Goal: Transaction & Acquisition: Subscribe to service/newsletter

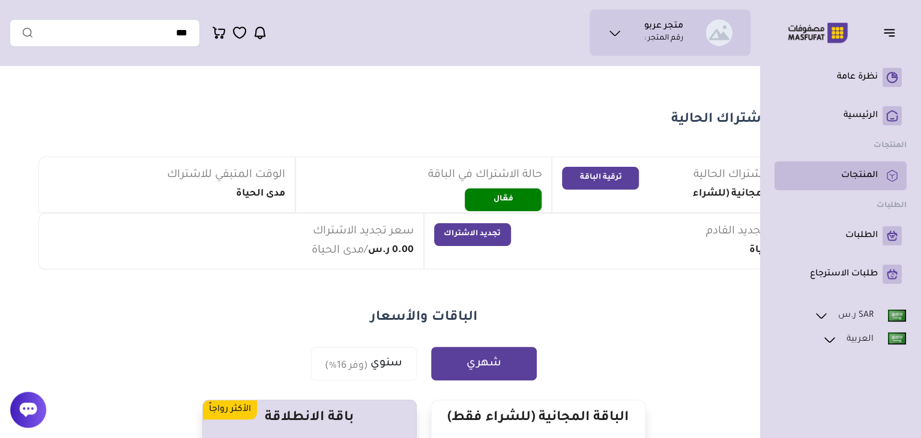
click at [861, 176] on p "المنتجات" at bounding box center [859, 176] width 37 height 12
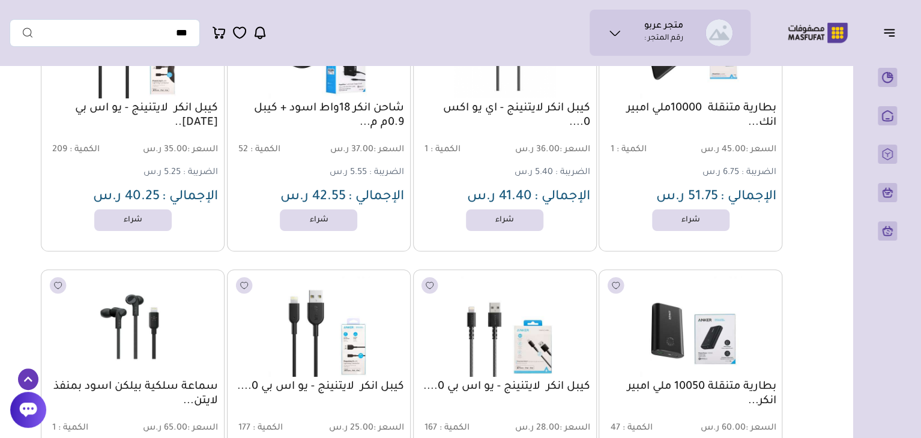
scroll to position [94377, 0]
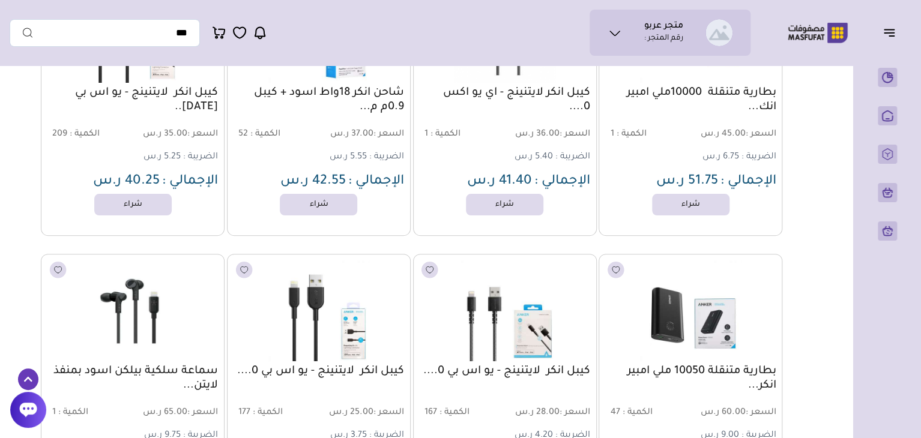
click at [29, 379] on icon at bounding box center [28, 379] width 20 height 22
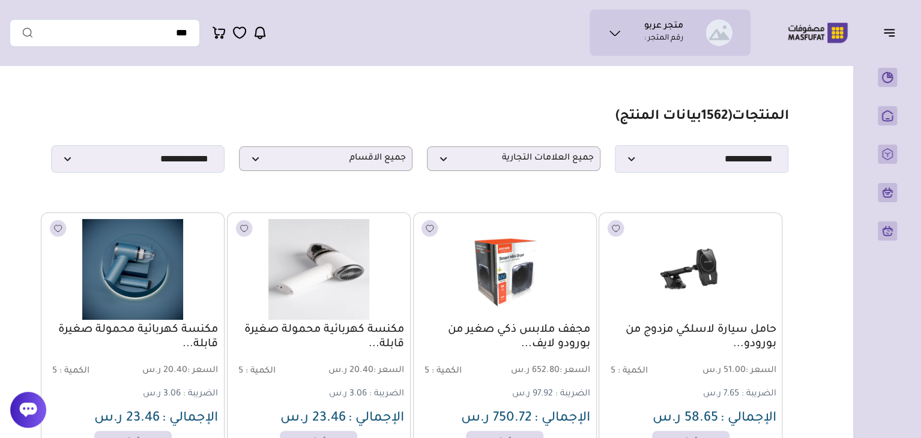
scroll to position [0, 0]
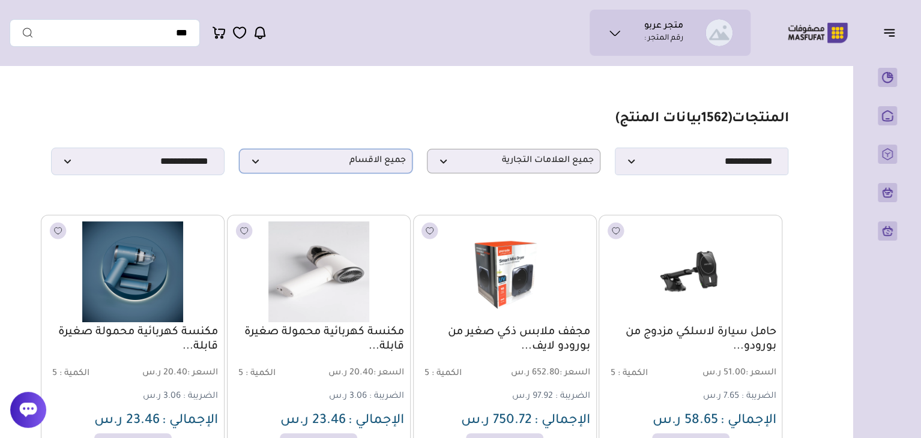
click at [370, 167] on span "جميع الاقسام" at bounding box center [325, 160] width 160 height 11
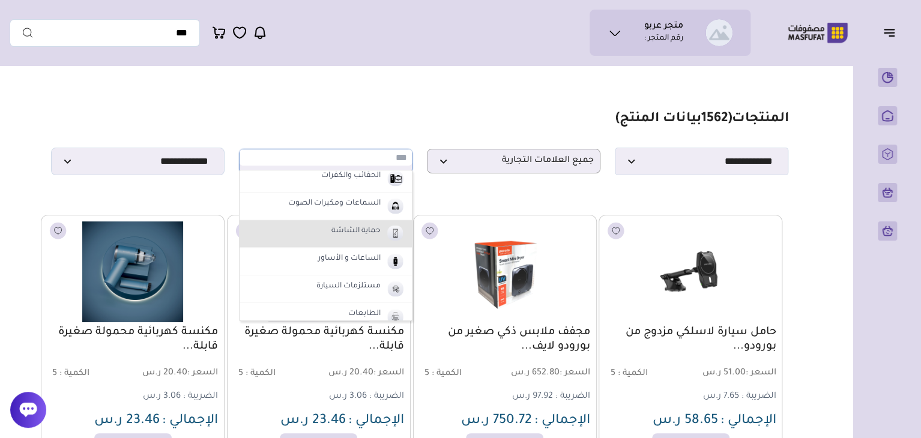
scroll to position [120, 0]
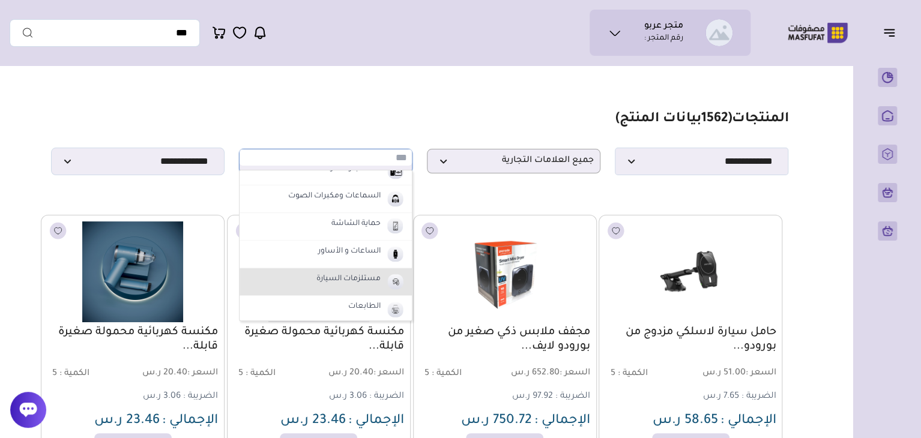
click at [293, 276] on li "مستلزمات السيارة" at bounding box center [325, 282] width 172 height 28
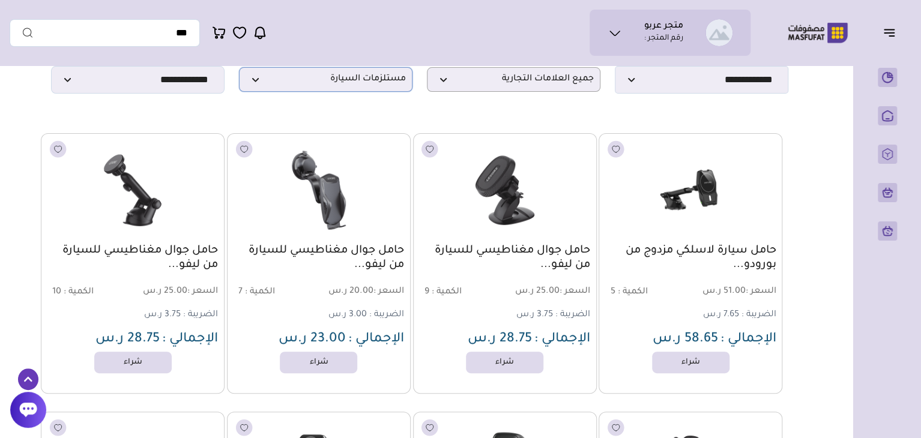
scroll to position [0, 0]
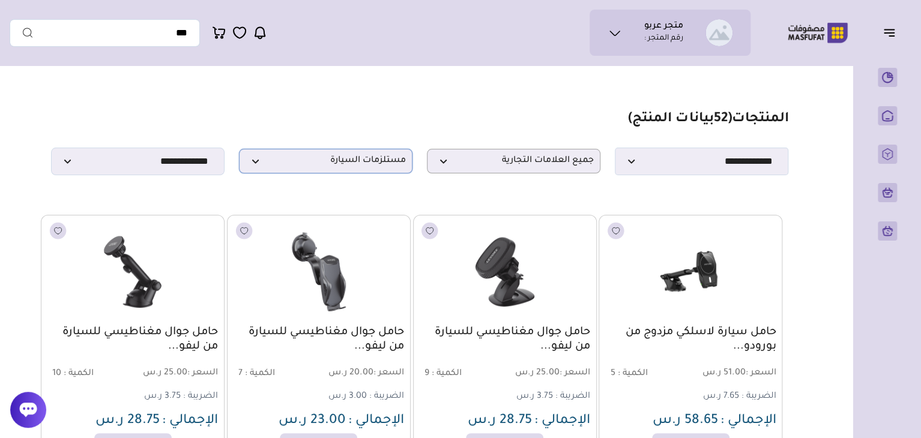
click at [286, 166] on span "مستلزمات السيارة" at bounding box center [325, 160] width 160 height 11
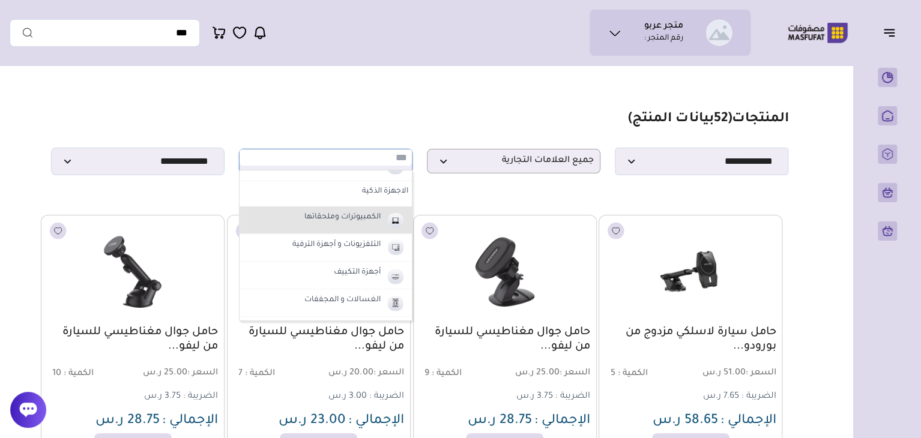
scroll to position [480, 0]
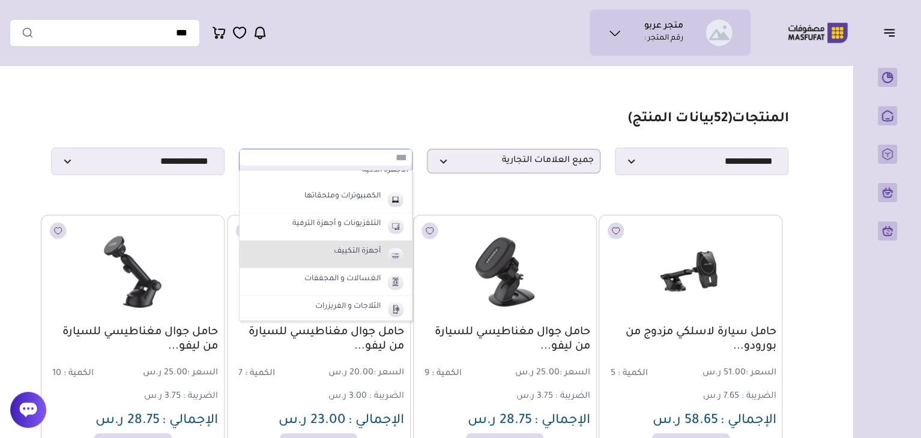
click at [287, 254] on li "أجهزة التكييف" at bounding box center [325, 255] width 172 height 28
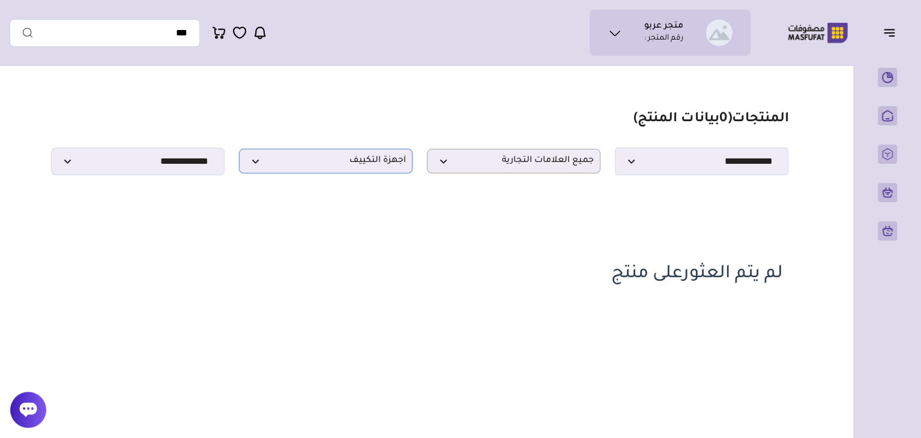
click at [352, 167] on span "أجهزة التكييف" at bounding box center [325, 160] width 160 height 11
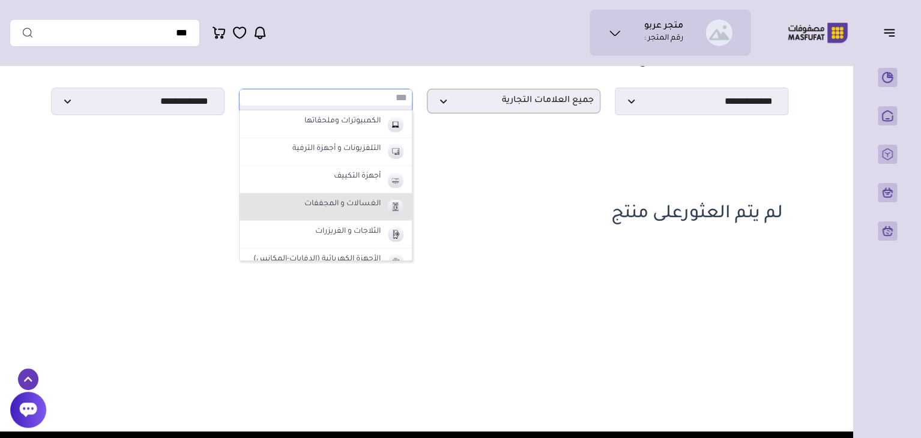
scroll to position [475, 0]
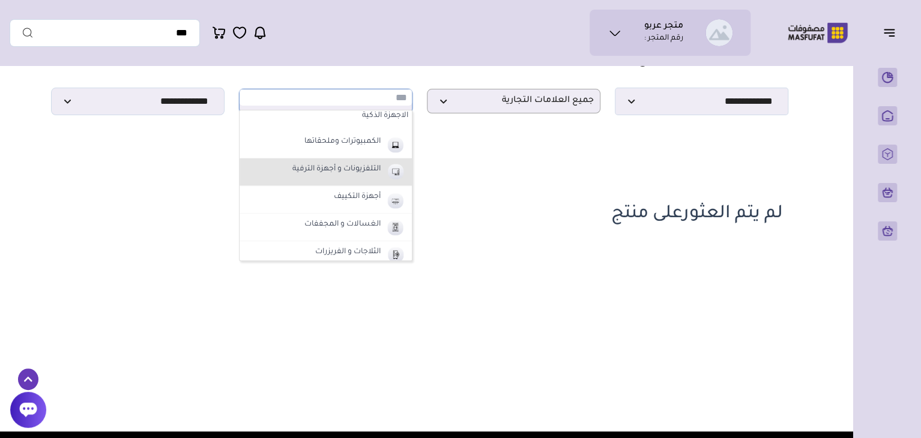
click at [304, 172] on label "التلفزيونات و أجهزة الترفية" at bounding box center [336, 170] width 92 height 16
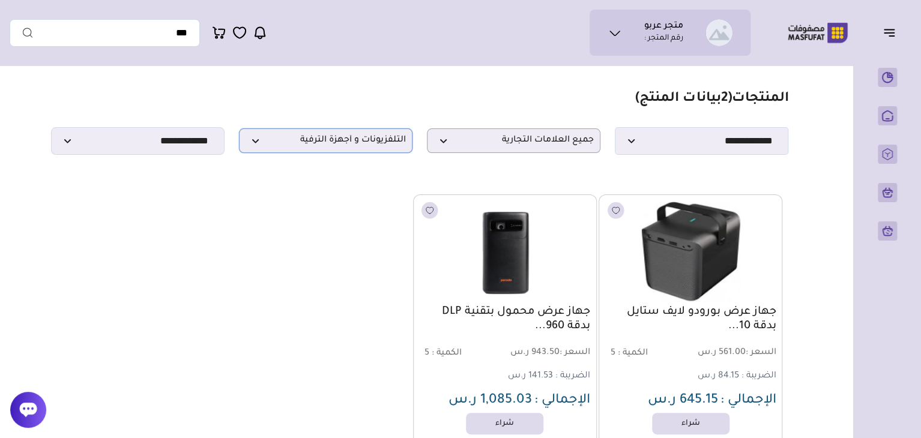
scroll to position [0, 0]
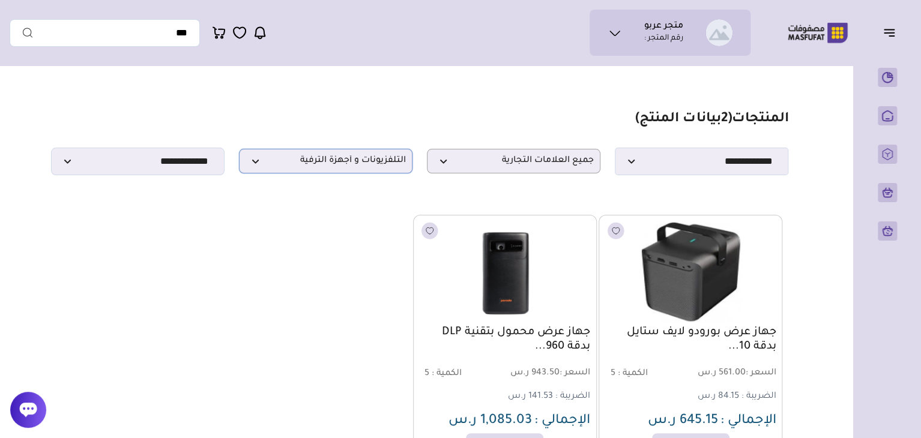
click at [304, 171] on p "التلفزيونات و أجهزة الترفية" at bounding box center [325, 161] width 173 height 25
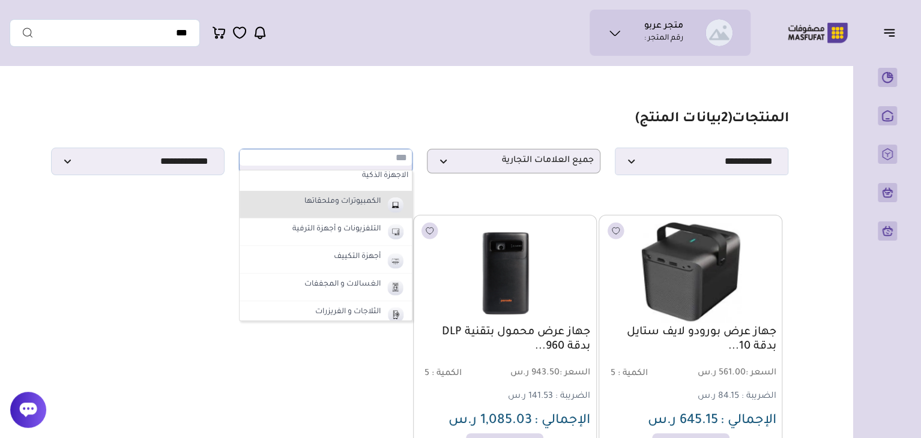
scroll to position [415, 0]
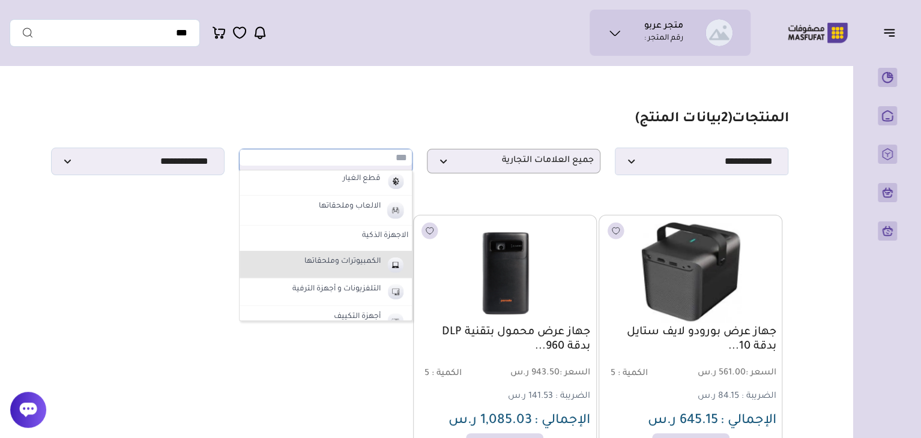
click at [320, 265] on label "الكمبيوترات وملحقاتها" at bounding box center [342, 262] width 80 height 16
select select "**"
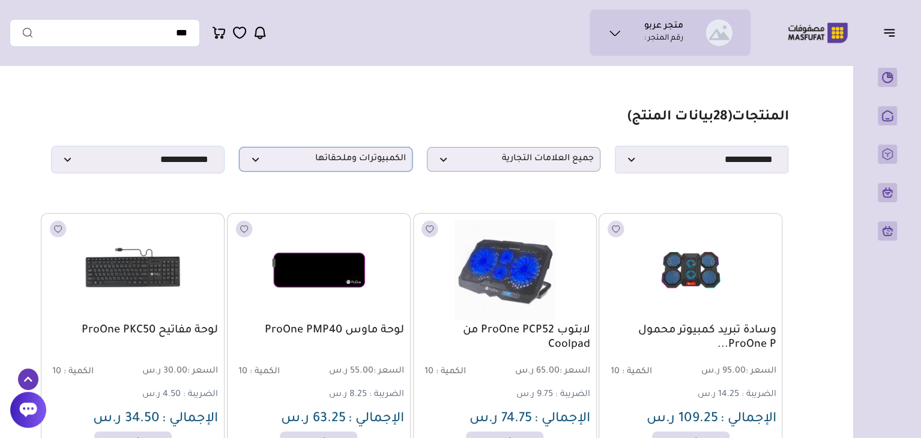
scroll to position [0, 0]
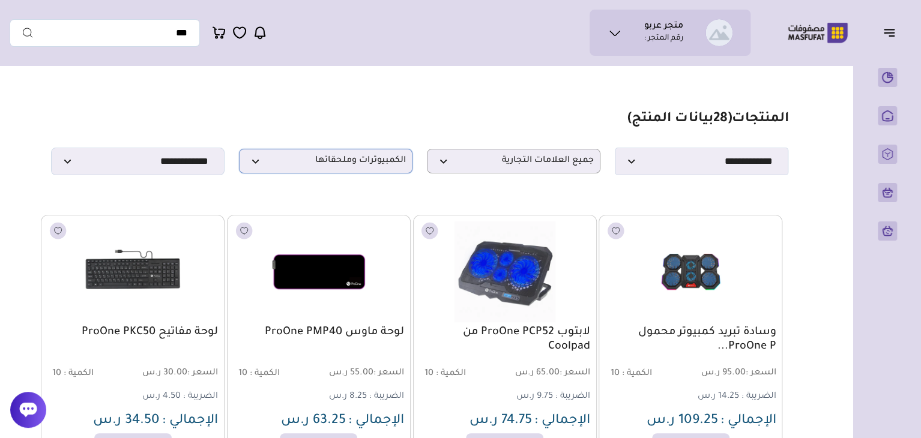
click at [317, 164] on span "الكمبيوترات وملحقاتها" at bounding box center [325, 160] width 160 height 11
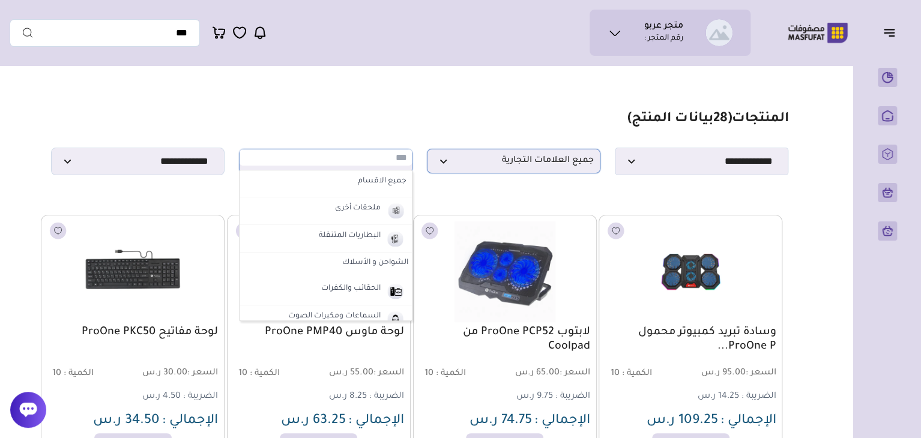
click at [468, 167] on span "جميع العلامات التجارية" at bounding box center [513, 160] width 160 height 11
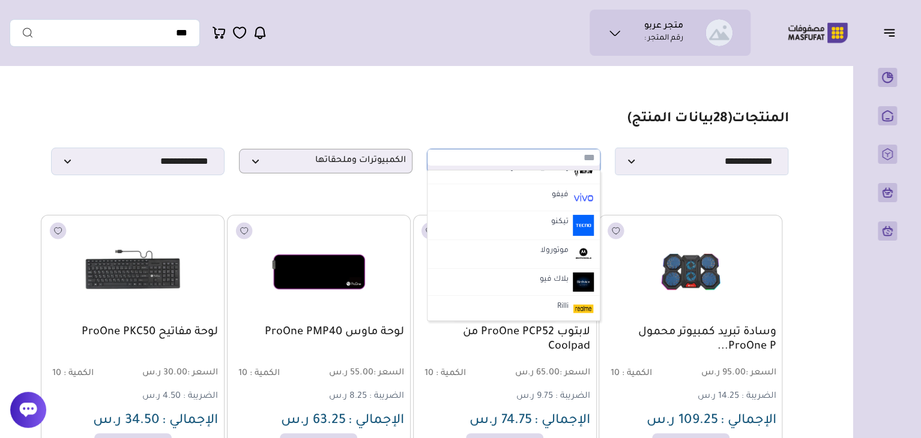
scroll to position [180, 0]
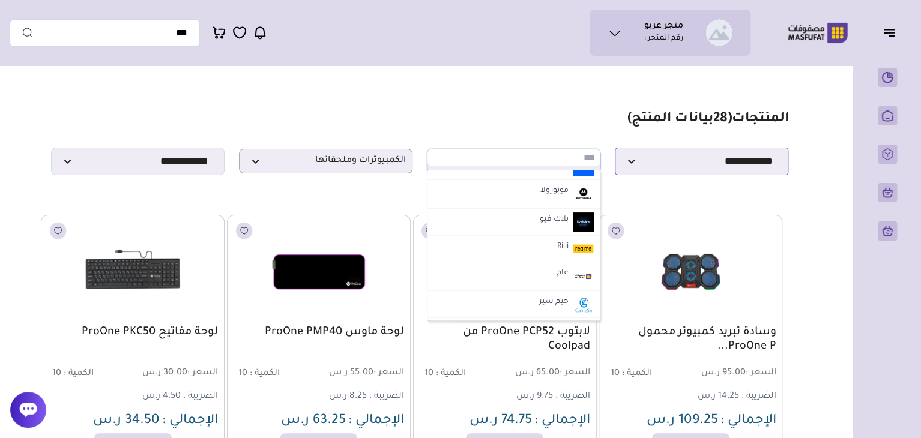
click at [631, 166] on select "**********" at bounding box center [701, 162] width 173 height 28
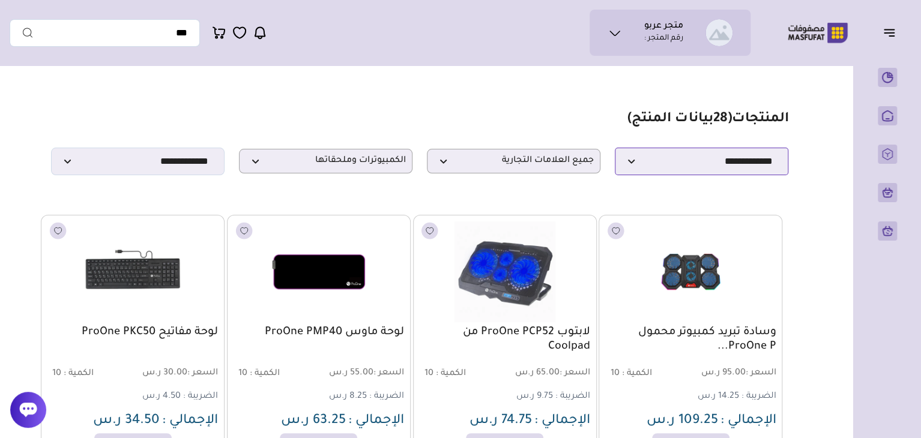
select select "********"
click at [615, 151] on select "**********" at bounding box center [701, 162] width 173 height 28
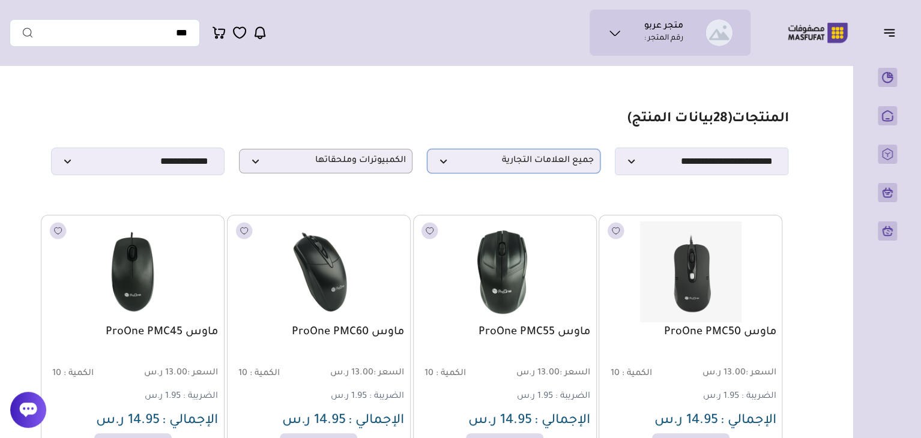
click at [543, 165] on span "جميع العلامات التجارية" at bounding box center [513, 160] width 160 height 11
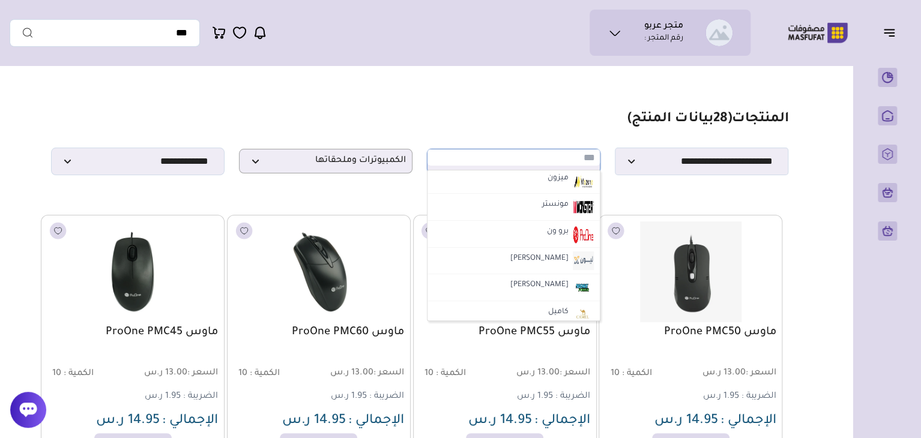
scroll to position [1620, 0]
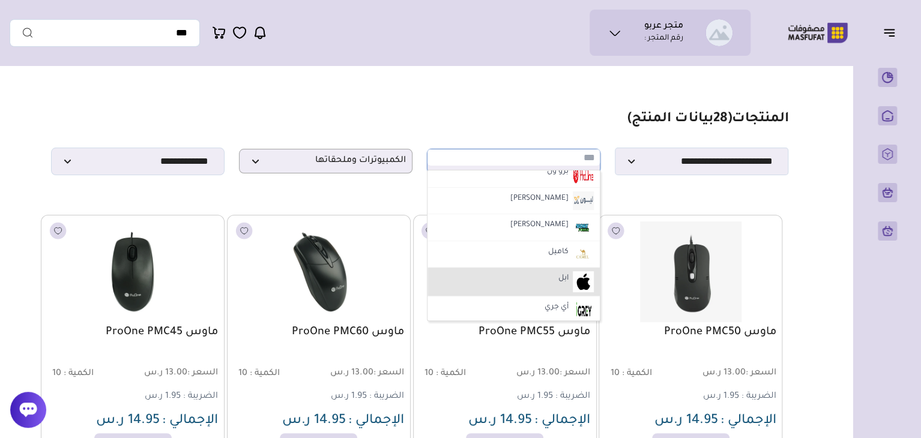
click at [504, 275] on li "ابل" at bounding box center [513, 282] width 172 height 29
select select "*"
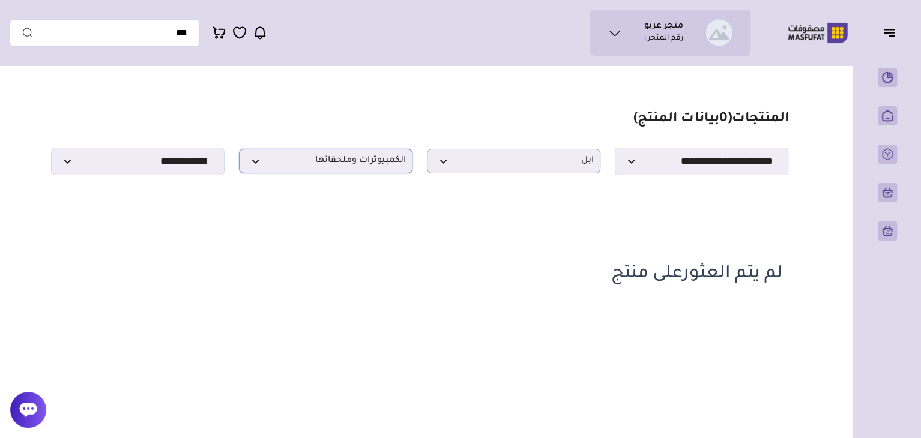
click at [377, 167] on span "الكمبيوترات وملحقاتها" at bounding box center [325, 160] width 160 height 11
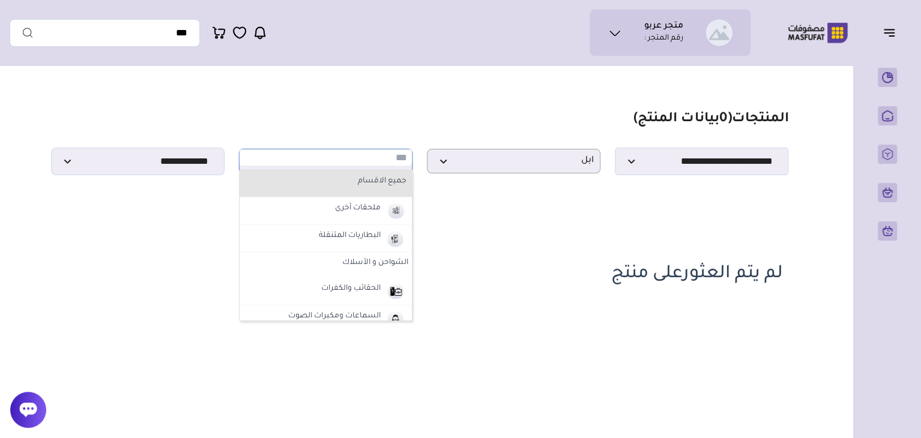
click at [373, 190] on label "جميع الاقسام" at bounding box center [325, 182] width 165 height 16
select select "*"
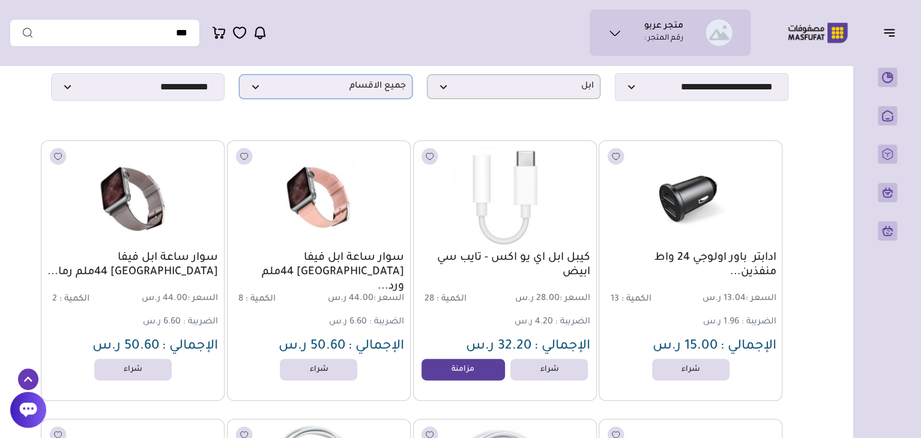
scroll to position [0, 0]
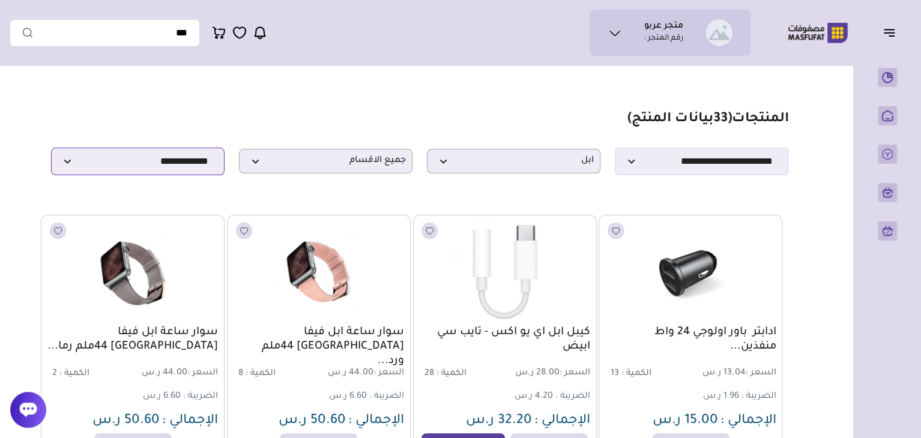
click at [202, 167] on select "**********" at bounding box center [137, 162] width 173 height 28
select select "**********"
click at [51, 151] on select "**********" at bounding box center [137, 162] width 173 height 28
click at [891, 28] on icon "button" at bounding box center [889, 32] width 14 height 14
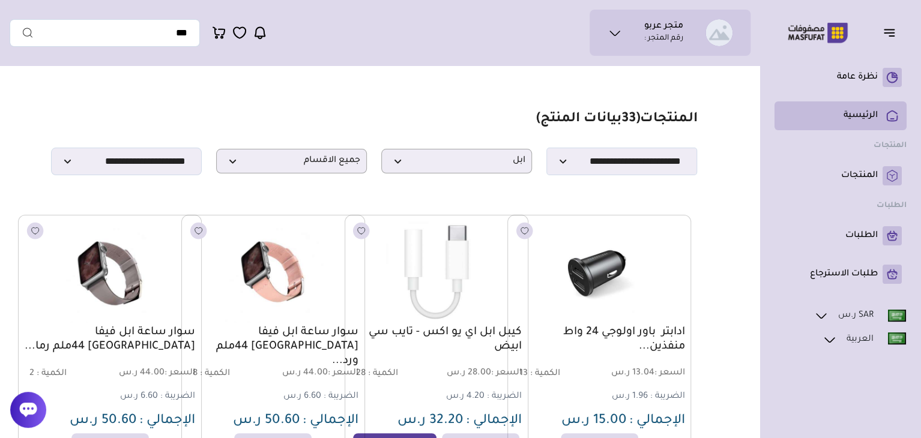
click at [871, 114] on p "الرئيسية" at bounding box center [860, 116] width 34 height 12
click at [610, 32] on icon at bounding box center [614, 33] width 14 height 14
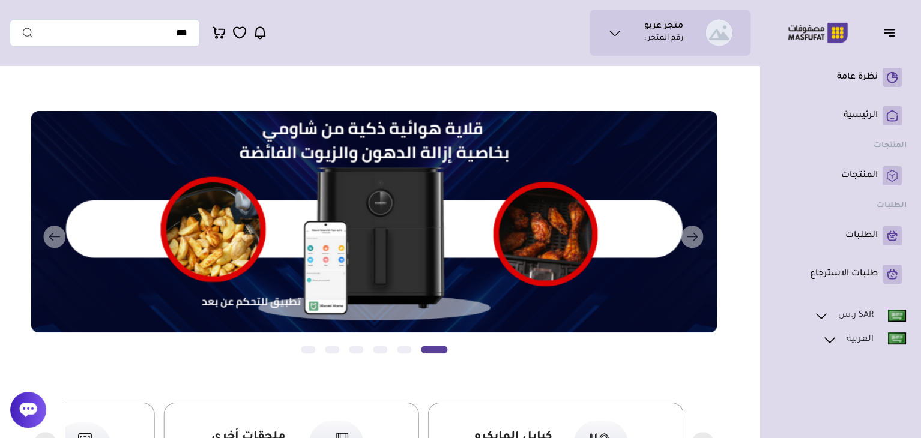
click at [610, 32] on icon at bounding box center [614, 33] width 14 height 14
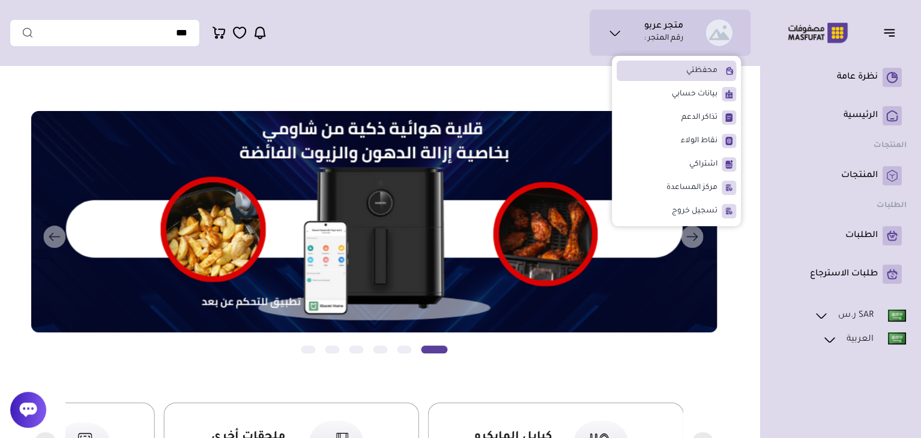
click at [687, 68] on span "محفظتي" at bounding box center [701, 71] width 31 height 12
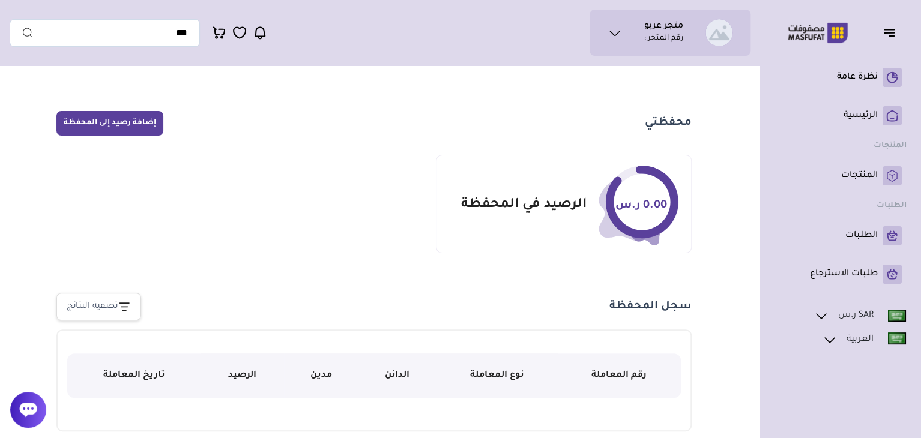
click at [826, 315] on icon at bounding box center [821, 315] width 14 height 14
click at [876, 173] on p "المنتجات" at bounding box center [859, 176] width 37 height 12
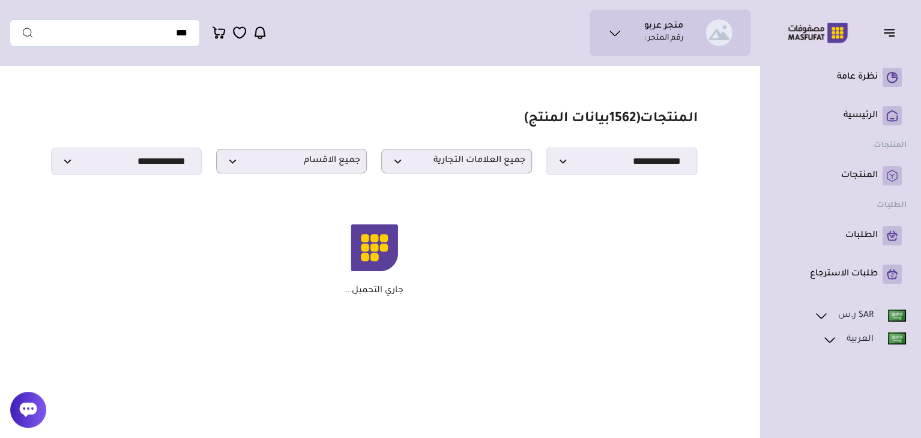
click at [884, 28] on icon "button" at bounding box center [889, 32] width 14 height 14
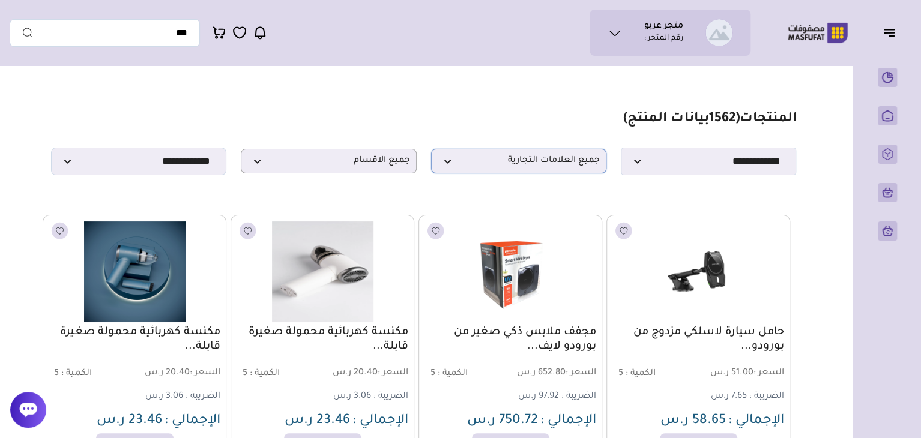
click at [472, 167] on span "جميع العلامات التجارية" at bounding box center [519, 160] width 162 height 11
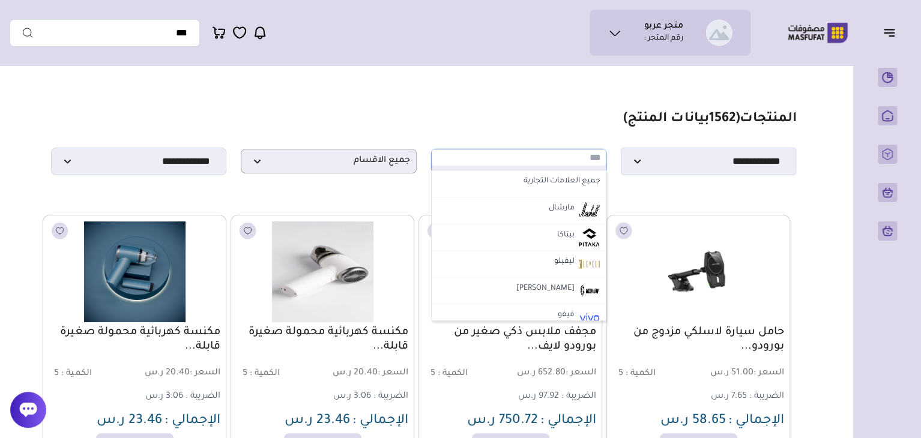
click at [472, 166] on input "text" at bounding box center [519, 157] width 174 height 16
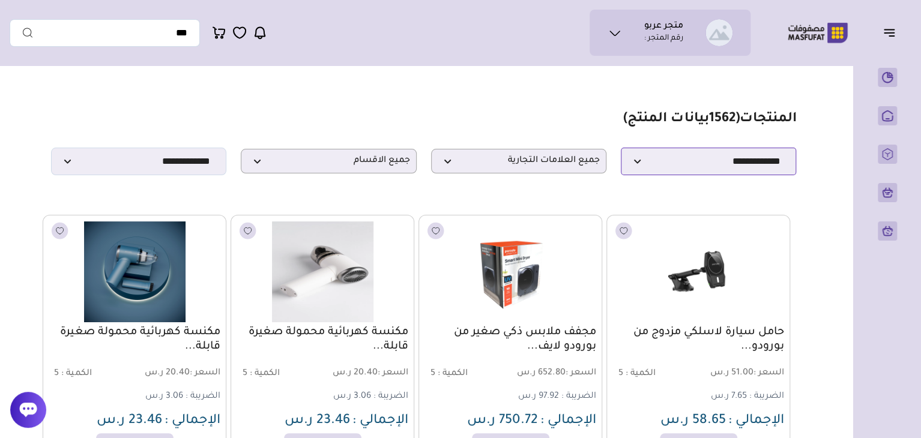
click at [667, 165] on select "**********" at bounding box center [708, 162] width 175 height 28
select select "*"
click at [621, 151] on select "**********" at bounding box center [708, 162] width 175 height 28
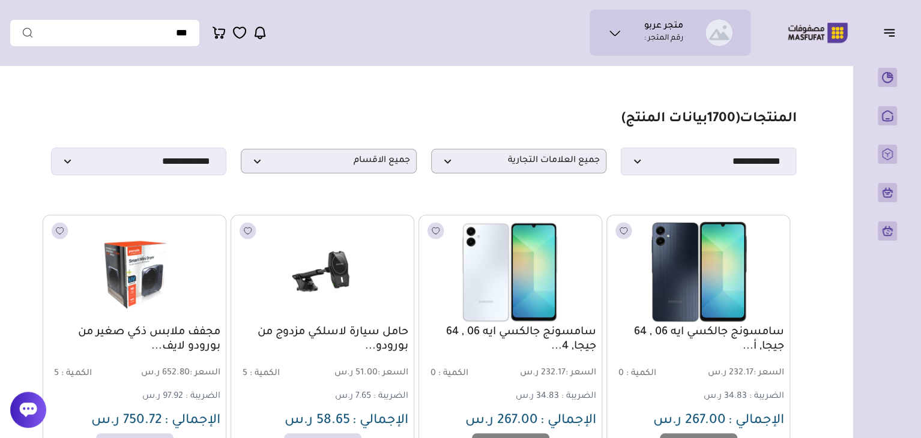
click at [607, 32] on icon at bounding box center [614, 33] width 14 height 14
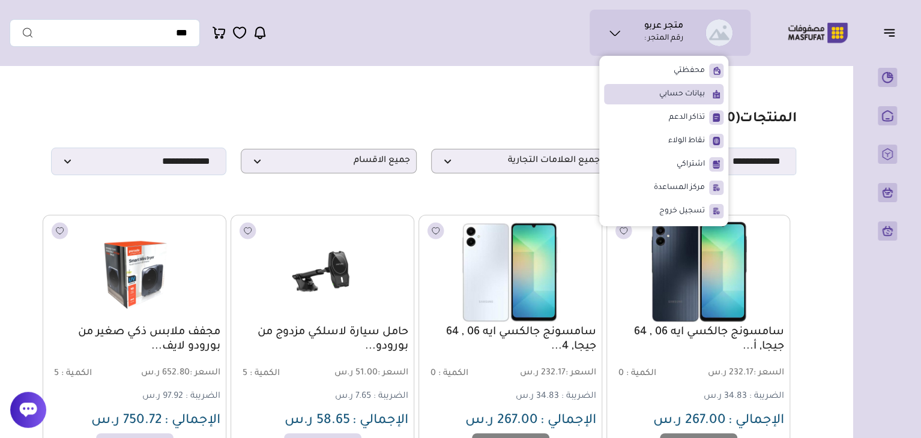
click at [658, 91] on li "بيانات حسابي" at bounding box center [663, 94] width 119 height 20
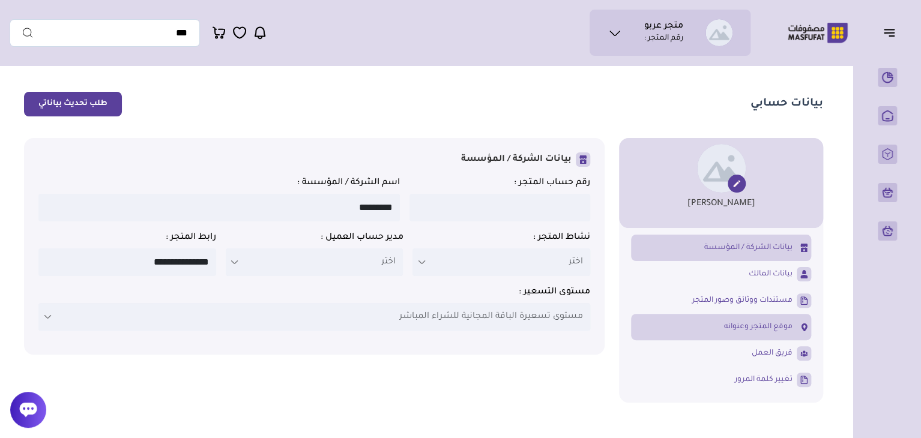
click at [720, 328] on link "موقع المتجر وعنوانه" at bounding box center [721, 327] width 180 height 20
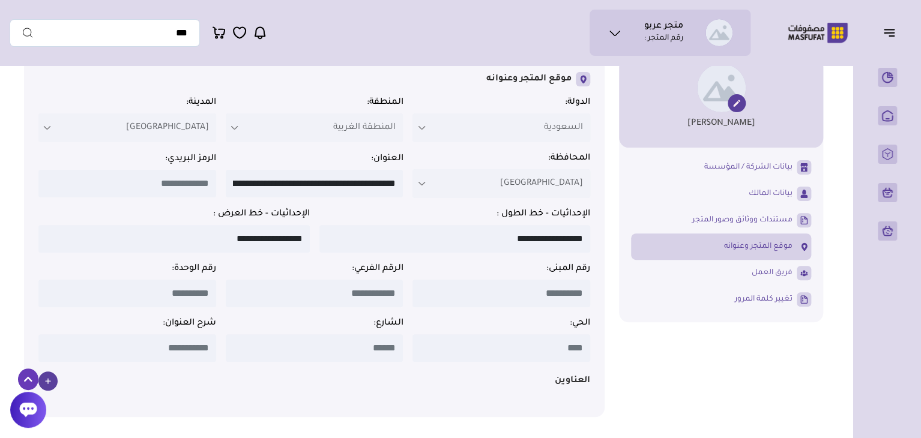
scroll to position [60, 0]
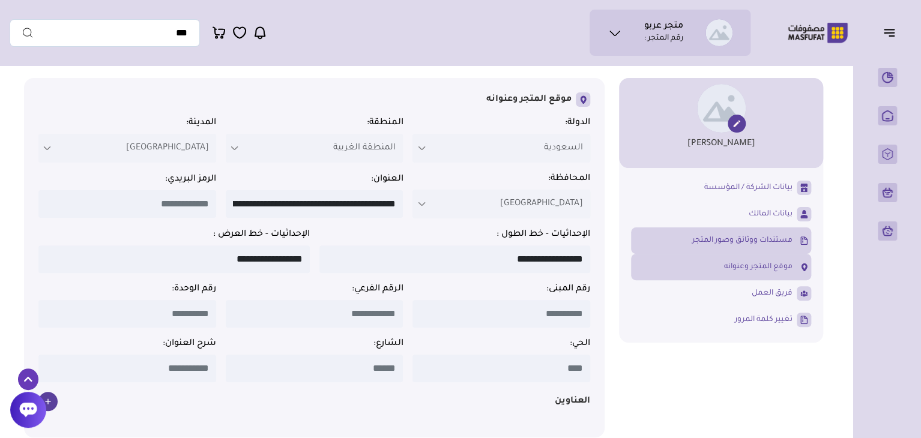
click at [746, 245] on span "مستندات ووثائق وصور المتجر" at bounding box center [742, 240] width 100 height 11
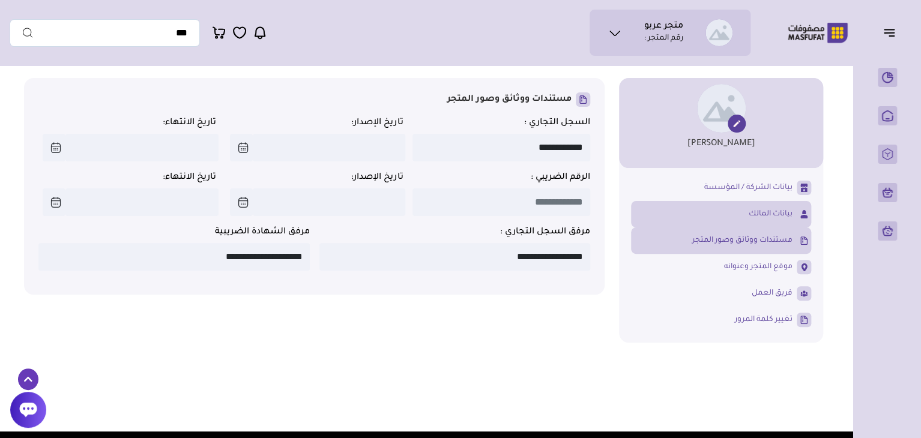
click at [759, 210] on span "بيانات المالك" at bounding box center [770, 214] width 44 height 11
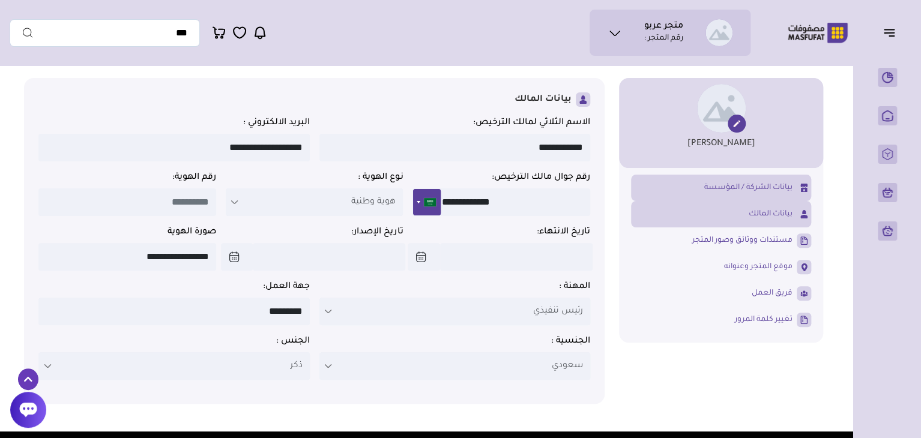
click at [764, 189] on span "بيانات الشركة / المؤسسة" at bounding box center [748, 187] width 88 height 11
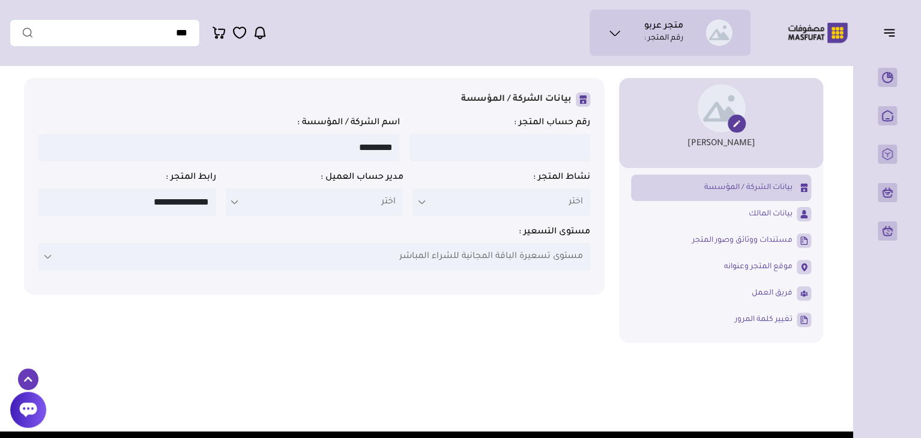
click at [424, 207] on icon at bounding box center [421, 202] width 10 height 10
click at [473, 208] on p "اختر" at bounding box center [501, 202] width 178 height 28
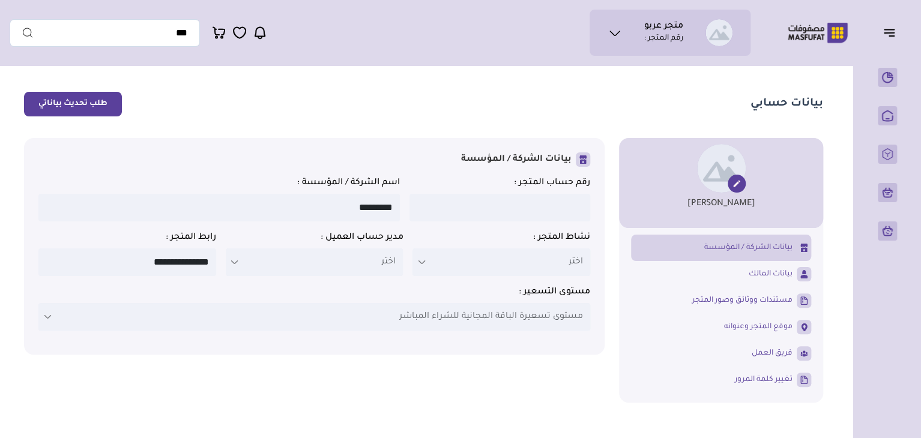
scroll to position [60, 0]
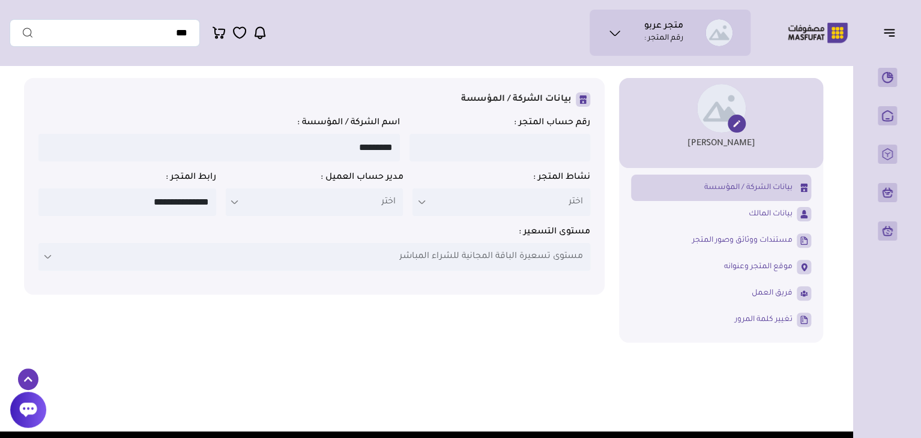
click at [107, 262] on p "مستوى تسعيرة الباقة المجانية للشراء المباشر" at bounding box center [314, 257] width 552 height 28
click at [47, 262] on icon at bounding box center [48, 257] width 10 height 10
click at [890, 28] on icon "button" at bounding box center [889, 32] width 14 height 14
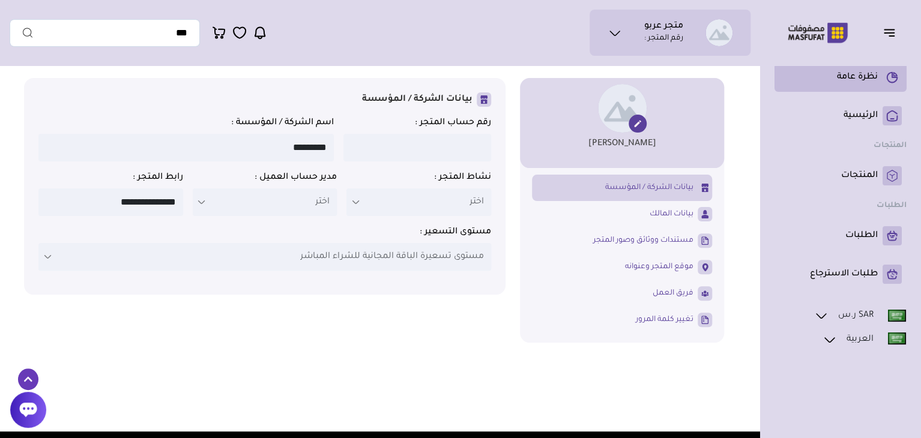
click at [862, 79] on p "نظرة عامة" at bounding box center [857, 77] width 41 height 12
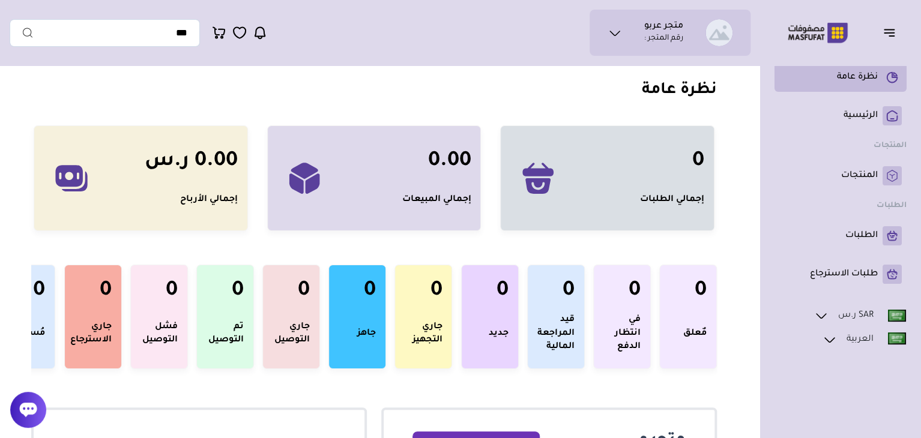
click at [844, 76] on p "نظرة عامة" at bounding box center [857, 77] width 41 height 12
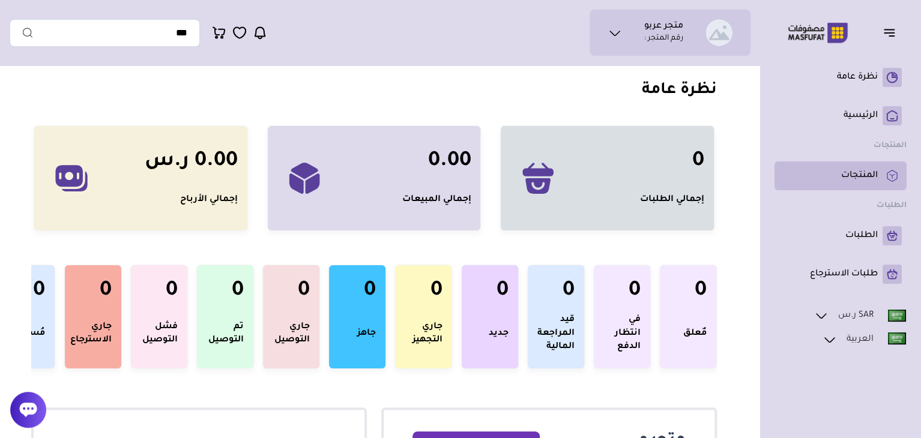
click at [862, 181] on p "المنتجات" at bounding box center [859, 176] width 37 height 12
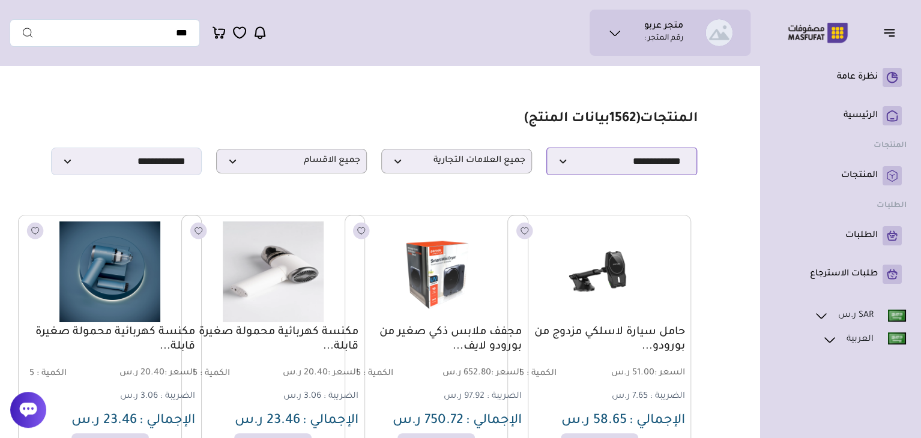
click at [570, 161] on select "**********" at bounding box center [621, 162] width 151 height 28
select select "*"
click at [546, 151] on select "**********" at bounding box center [621, 162] width 151 height 28
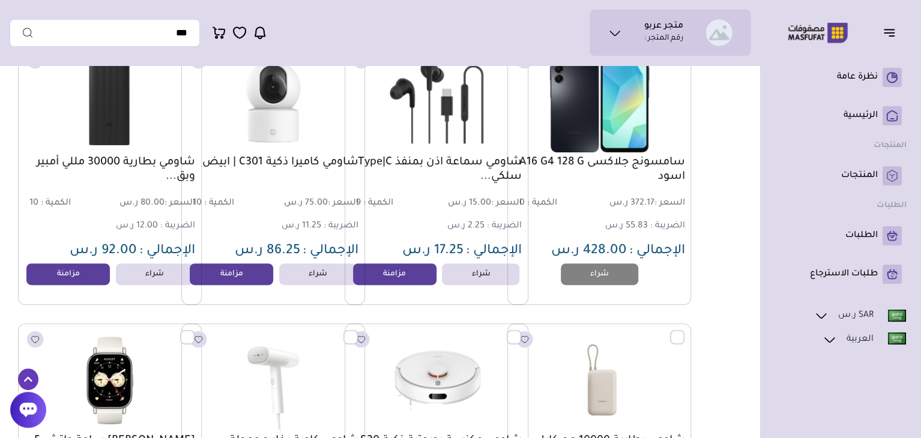
scroll to position [2401, 0]
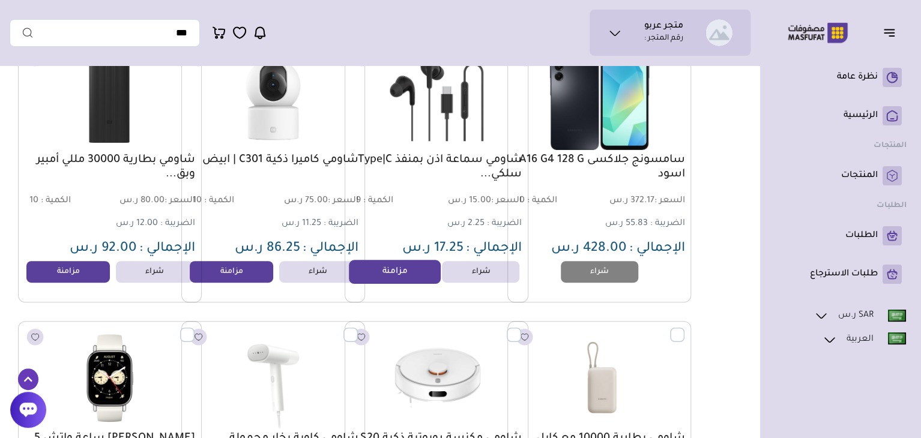
click at [398, 281] on link "مزامنة" at bounding box center [394, 272] width 91 height 24
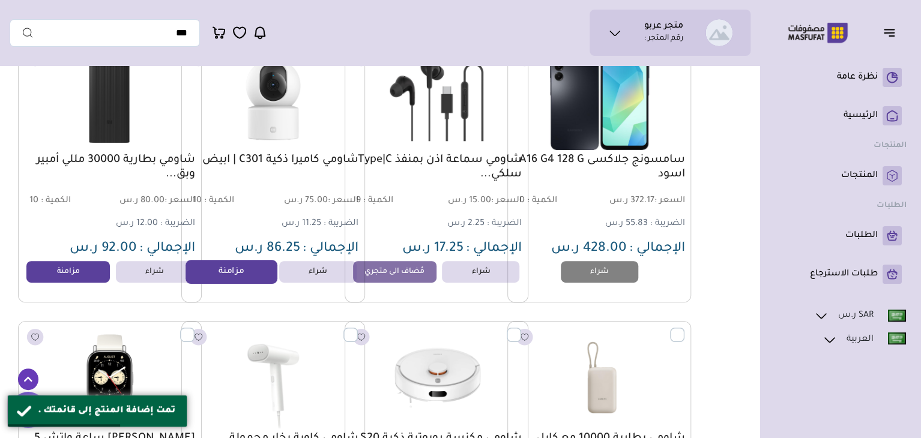
click at [244, 274] on link "مزامنة" at bounding box center [230, 272] width 91 height 24
click at [82, 275] on link "مزامنة" at bounding box center [68, 272] width 91 height 24
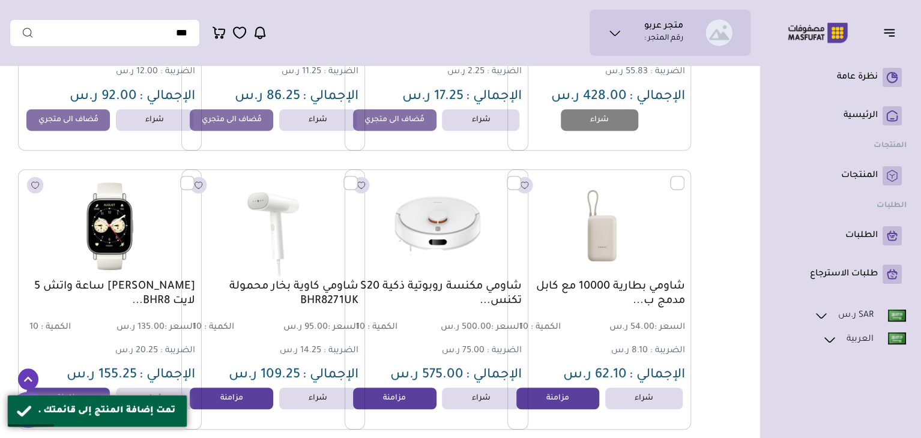
scroll to position [2581, 0]
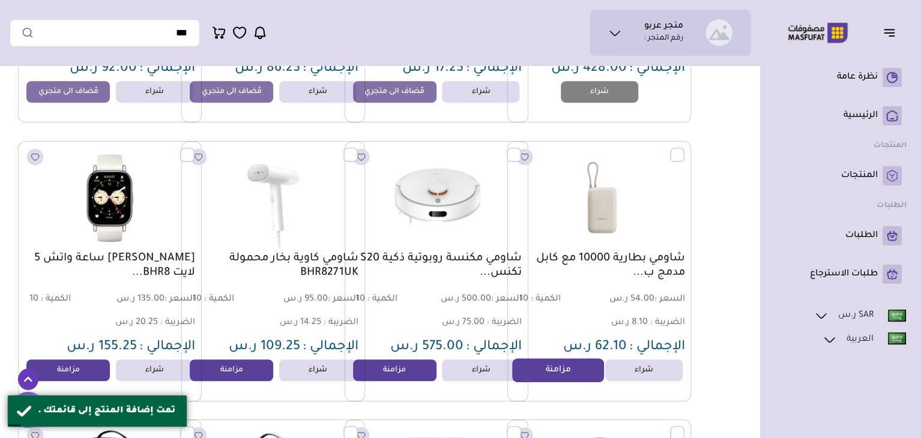
click at [556, 379] on link "مزامنة" at bounding box center [557, 370] width 91 height 24
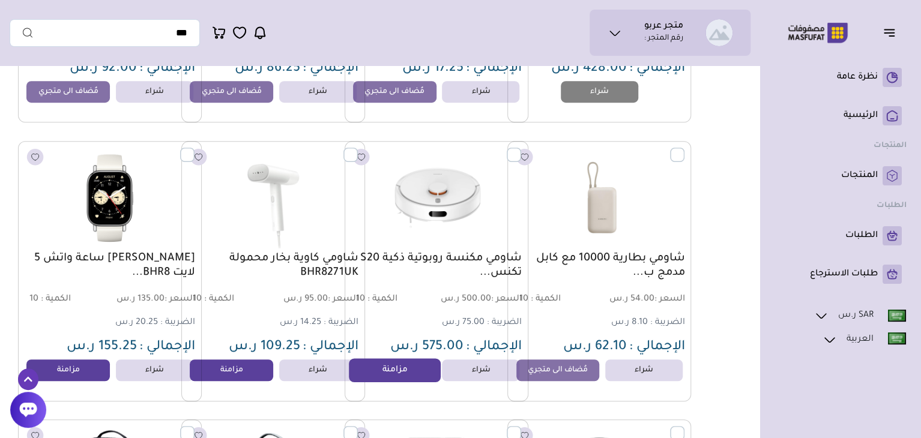
click at [404, 374] on link "مزامنة" at bounding box center [394, 370] width 91 height 24
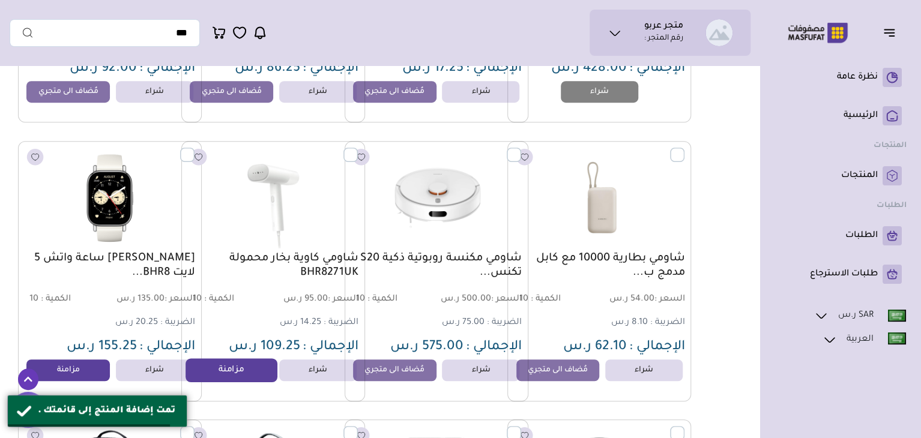
click at [252, 374] on link "مزامنة" at bounding box center [230, 370] width 91 height 24
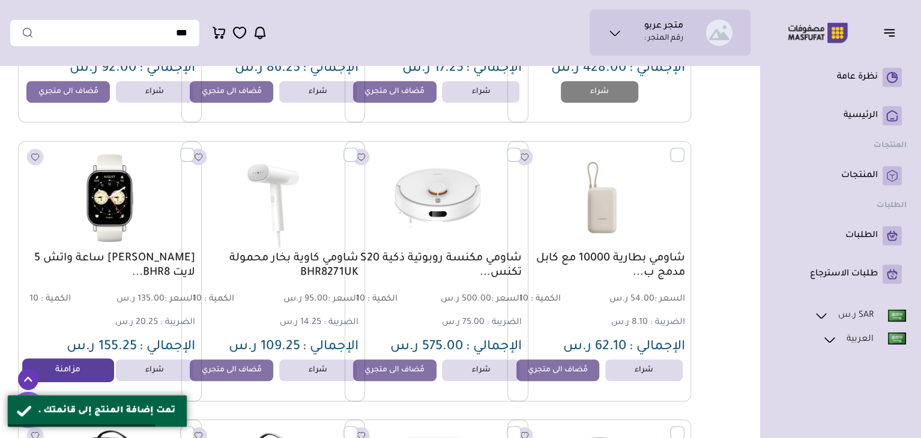
click at [90, 374] on link "مزامنة" at bounding box center [68, 370] width 91 height 24
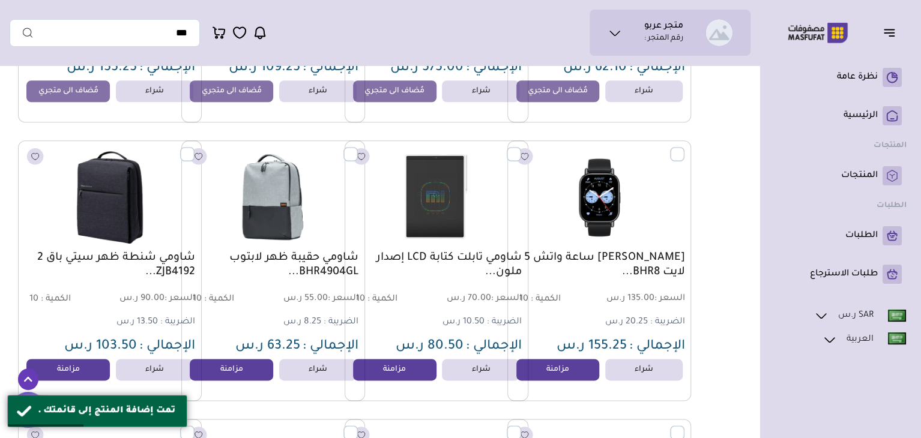
scroll to position [2941, 0]
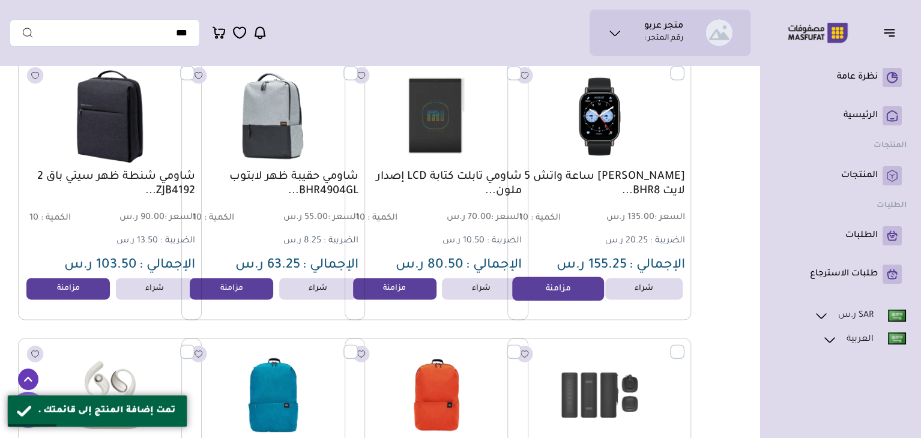
click at [544, 297] on link "مزامنة" at bounding box center [557, 289] width 91 height 24
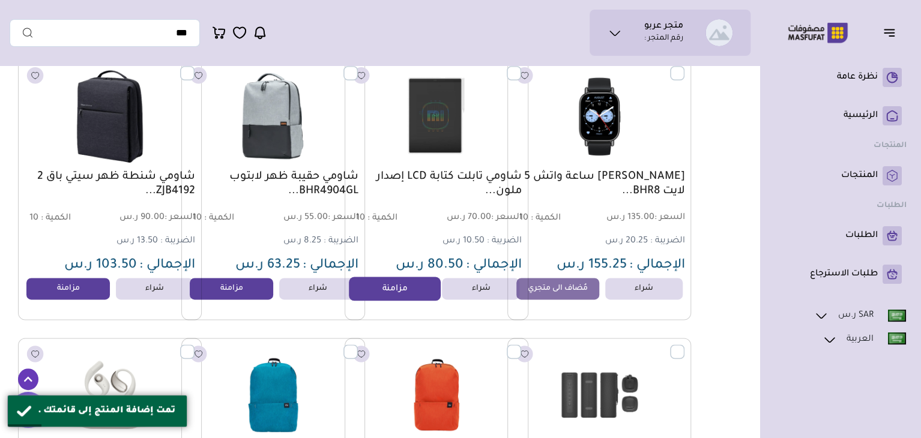
click at [412, 293] on link "مزامنة" at bounding box center [394, 289] width 91 height 24
click at [256, 298] on link "مزامنة" at bounding box center [230, 289] width 91 height 24
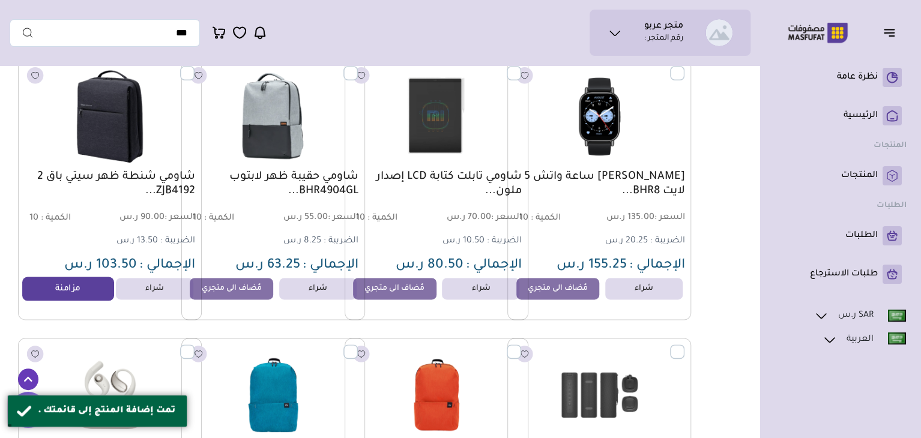
click at [55, 292] on link "مزامنة" at bounding box center [68, 289] width 91 height 24
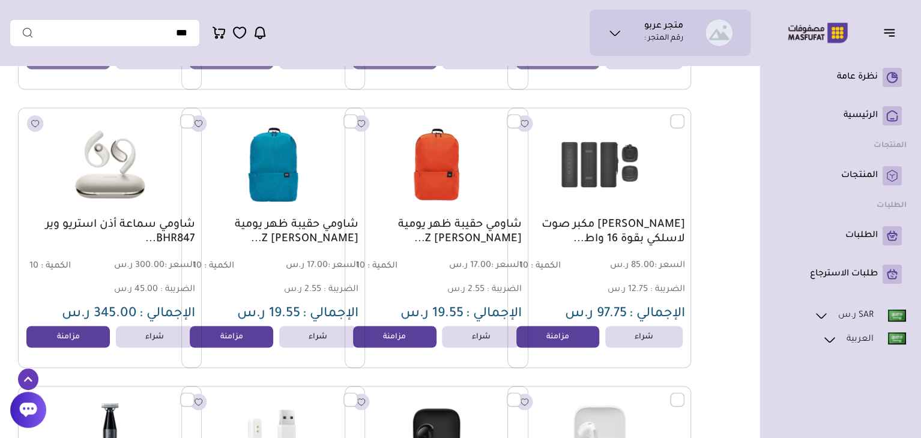
scroll to position [3181, 0]
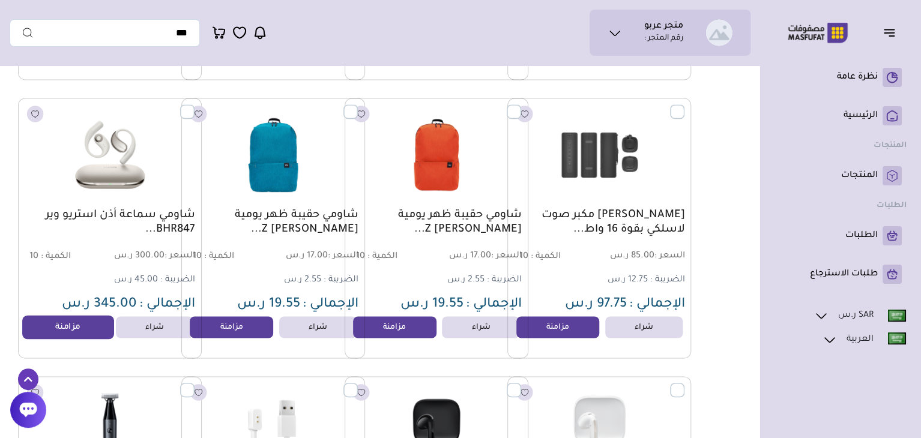
click at [73, 329] on link "مزامنة" at bounding box center [68, 327] width 91 height 24
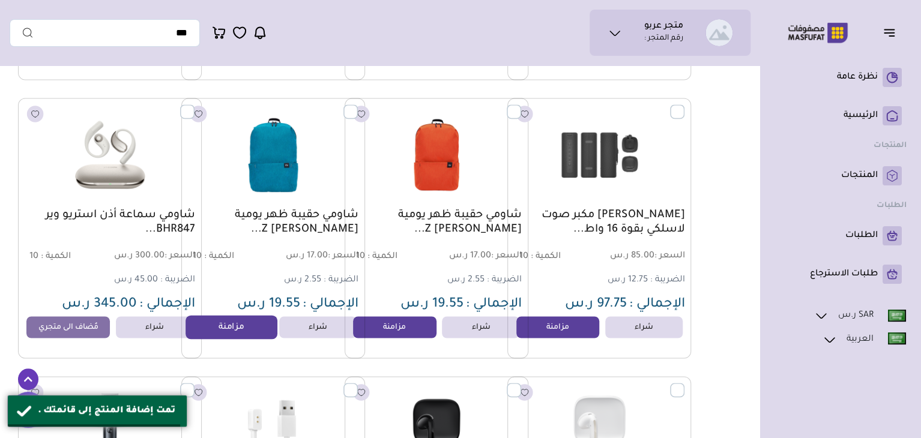
click at [240, 332] on link "مزامنة" at bounding box center [230, 327] width 91 height 24
click at [398, 336] on link "مزامنة" at bounding box center [394, 327] width 91 height 24
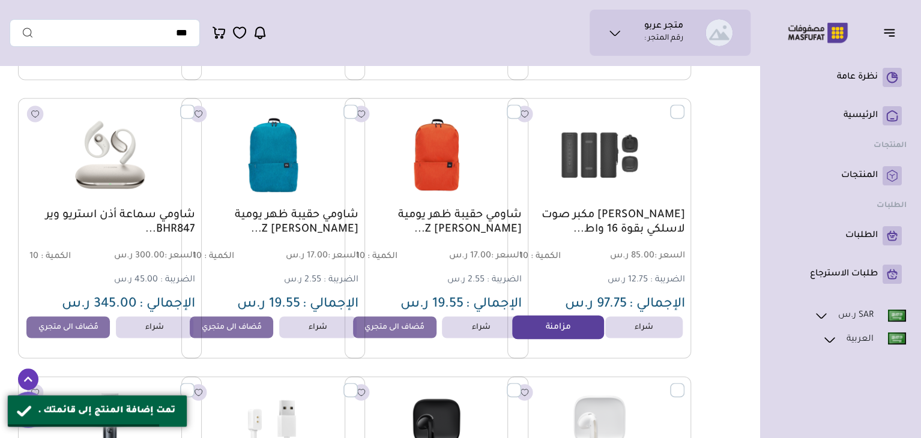
click at [561, 337] on link "مزامنة" at bounding box center [557, 327] width 91 height 24
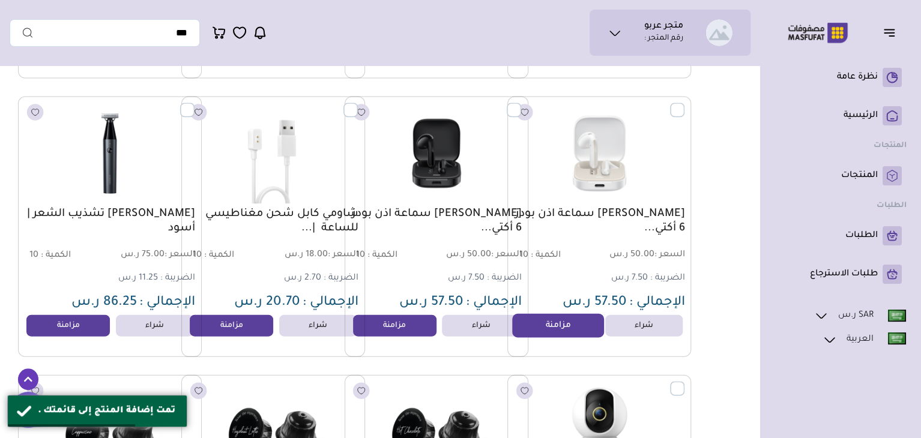
scroll to position [3481, 0]
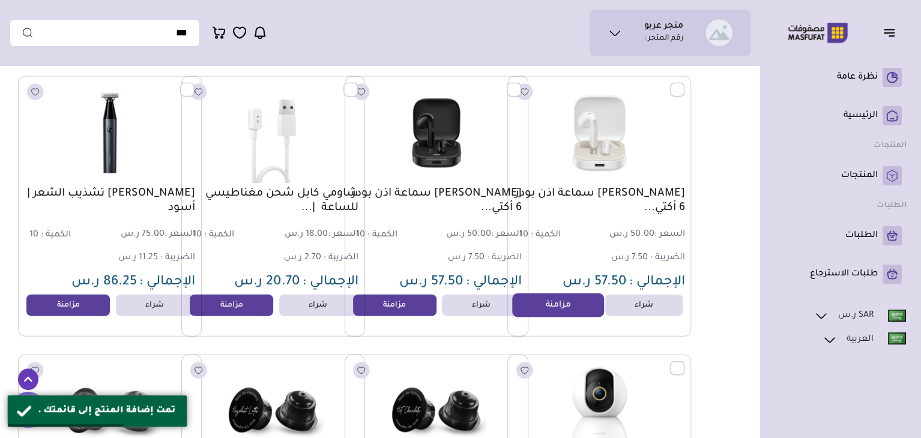
click at [548, 313] on link "مزامنة" at bounding box center [557, 305] width 91 height 24
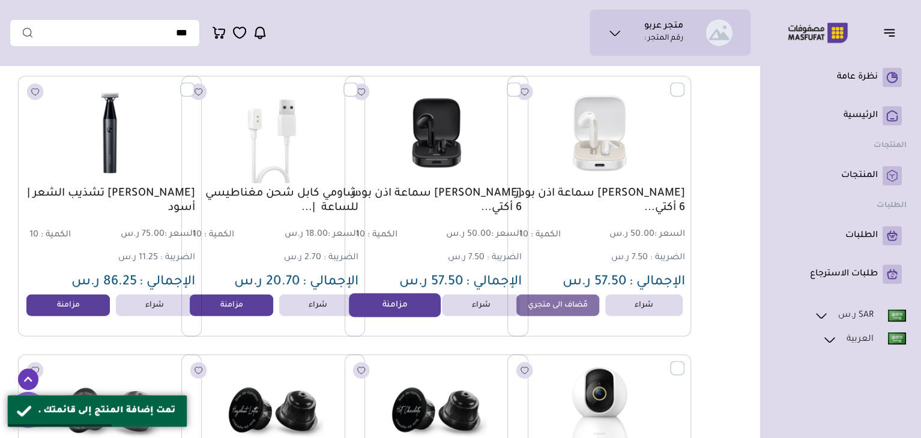
click at [382, 309] on link "مزامنة" at bounding box center [394, 305] width 91 height 24
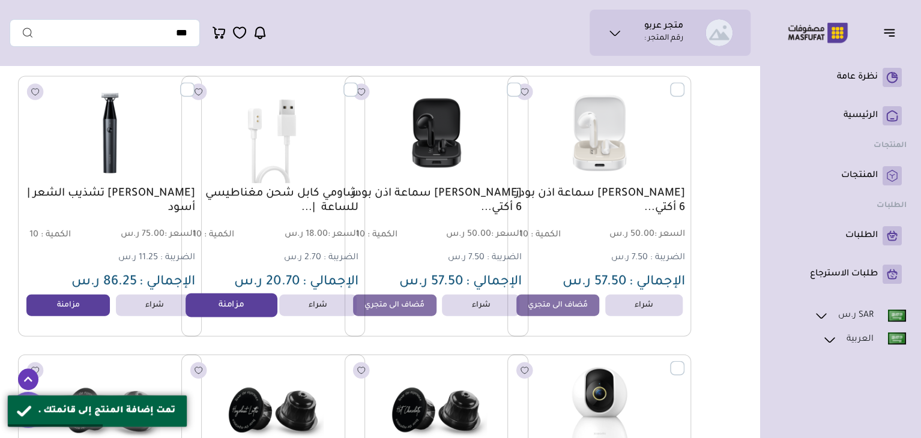
click at [240, 311] on link "مزامنة" at bounding box center [230, 305] width 91 height 24
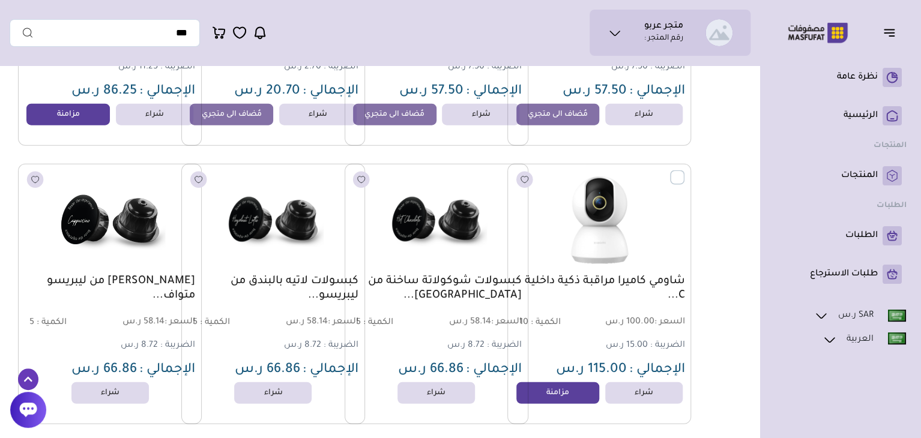
scroll to position [3601, 0]
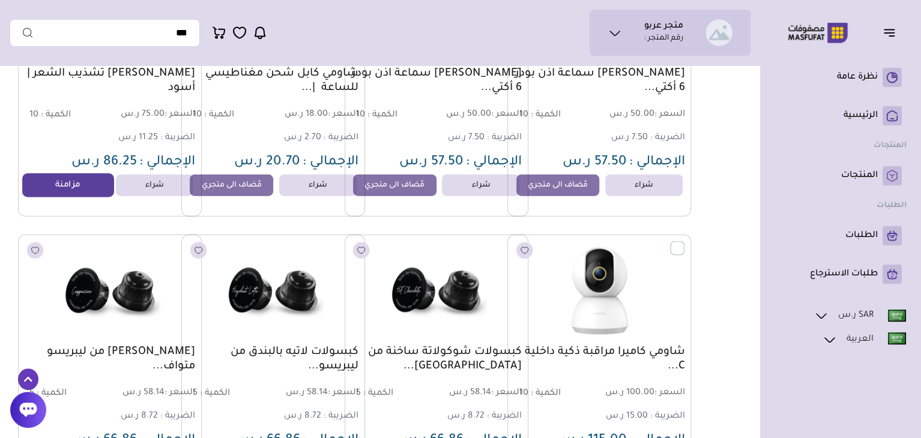
click at [73, 193] on link "مزامنة" at bounding box center [68, 185] width 91 height 24
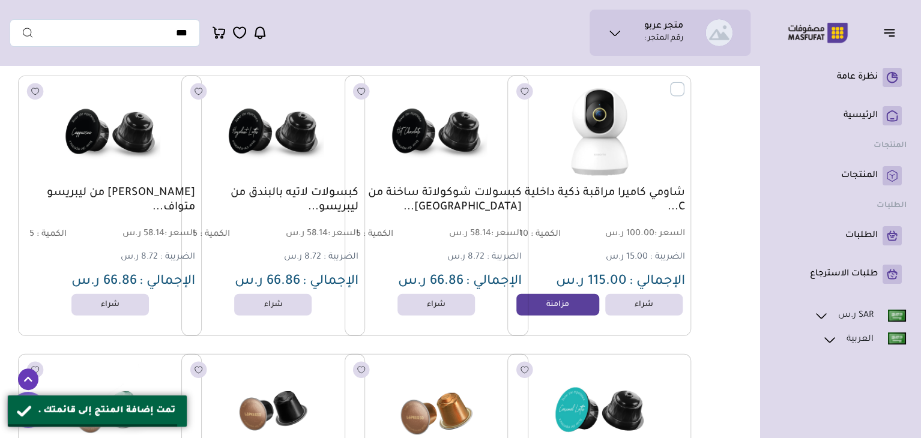
scroll to position [3781, 0]
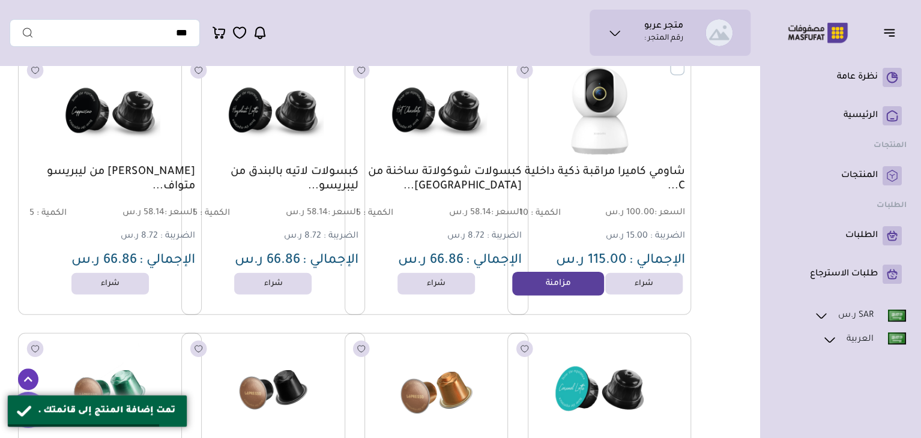
click at [555, 289] on link "مزامنة" at bounding box center [557, 284] width 91 height 24
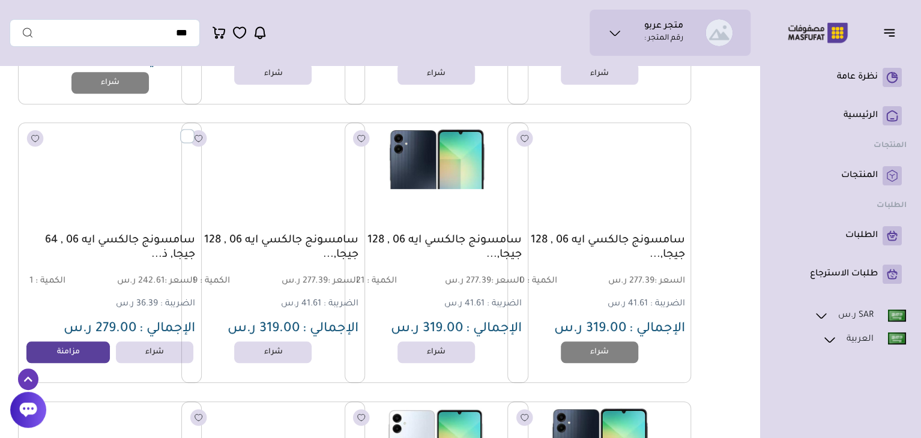
scroll to position [16504, 0]
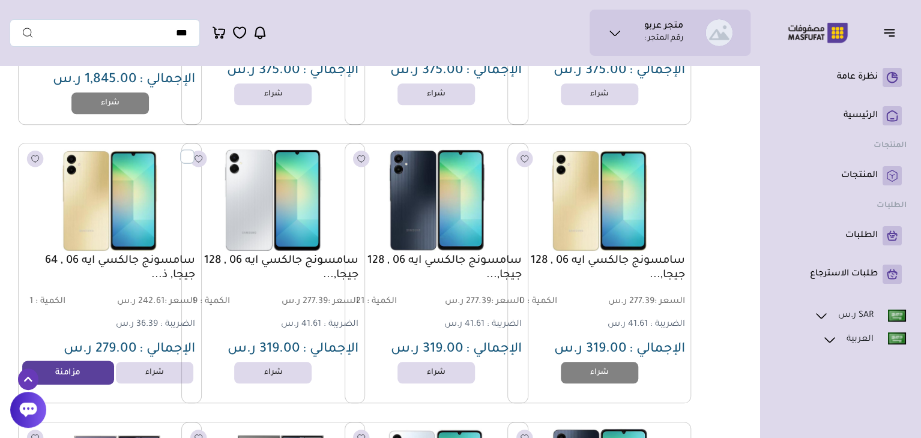
click at [77, 377] on link "مزامنة" at bounding box center [68, 373] width 91 height 24
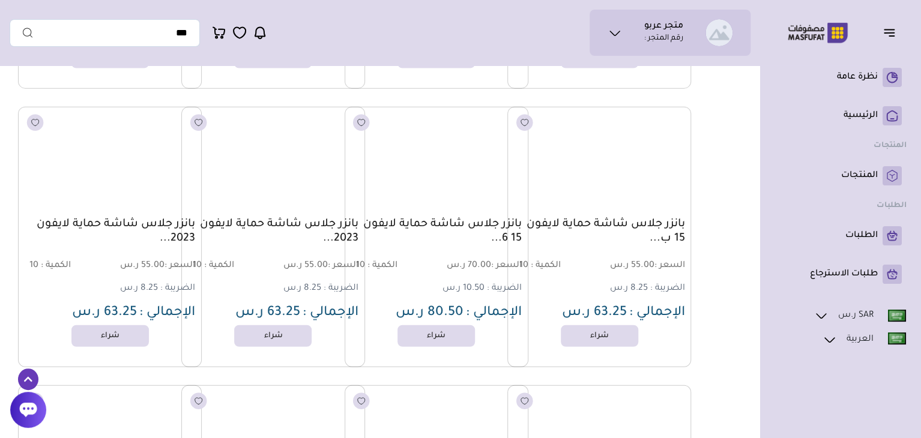
scroll to position [60254, 0]
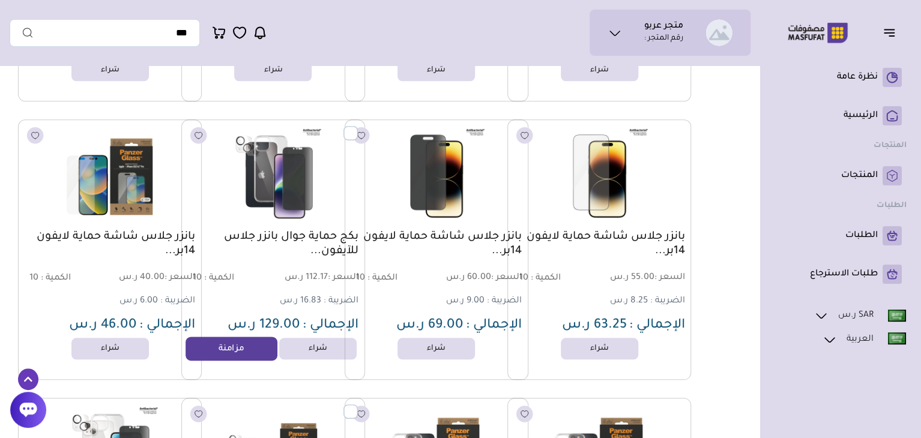
click at [233, 357] on link "مزامنة" at bounding box center [230, 349] width 91 height 24
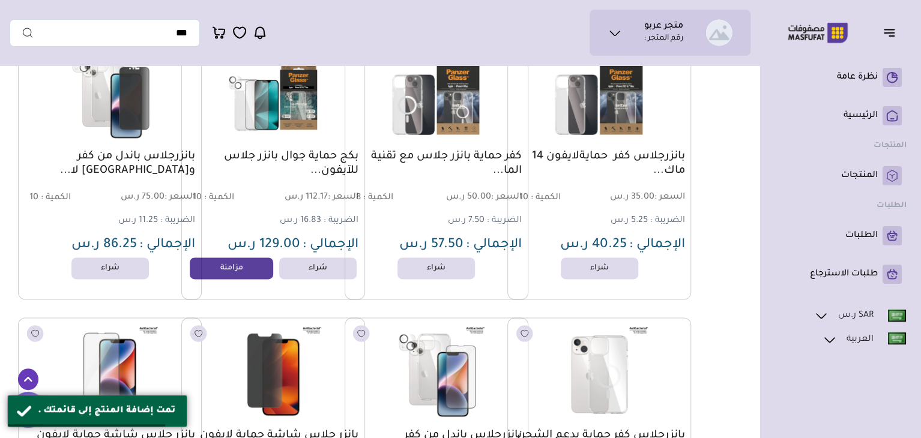
scroll to position [60615, 0]
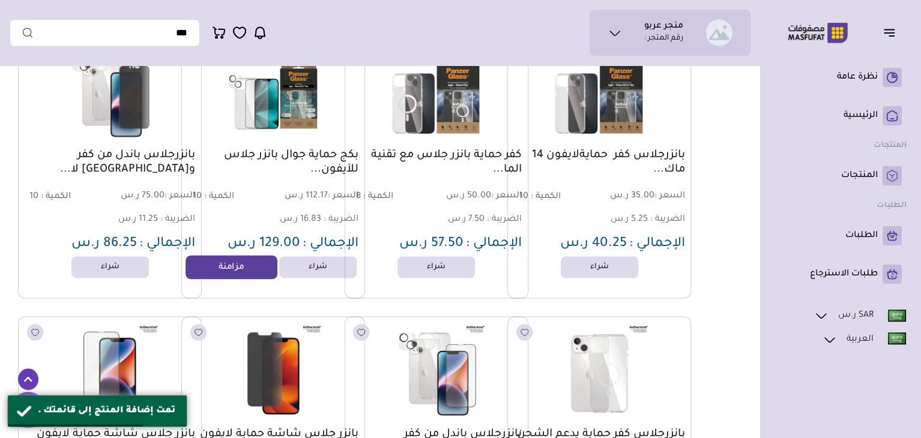
click at [244, 277] on link "مزامنة" at bounding box center [230, 267] width 91 height 24
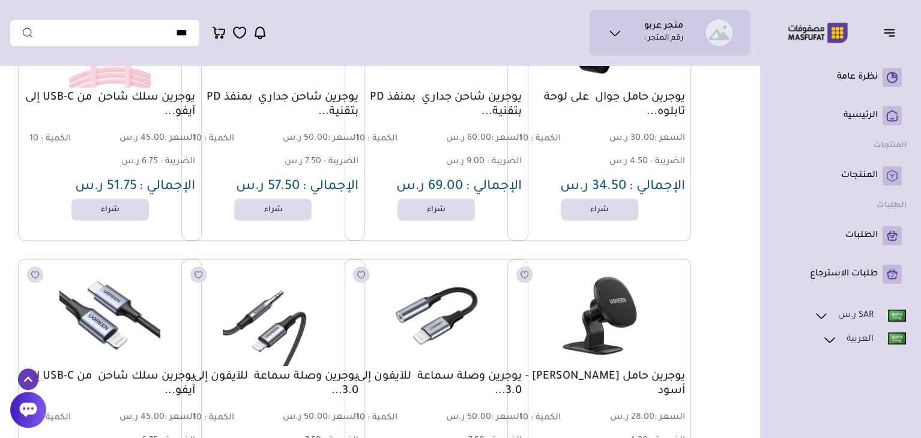
scroll to position [79219, 0]
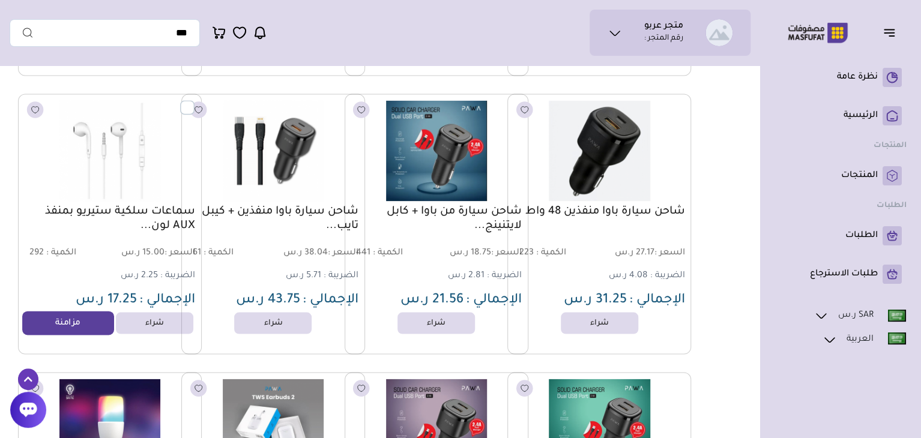
click at [56, 328] on link "مزامنة" at bounding box center [68, 323] width 91 height 24
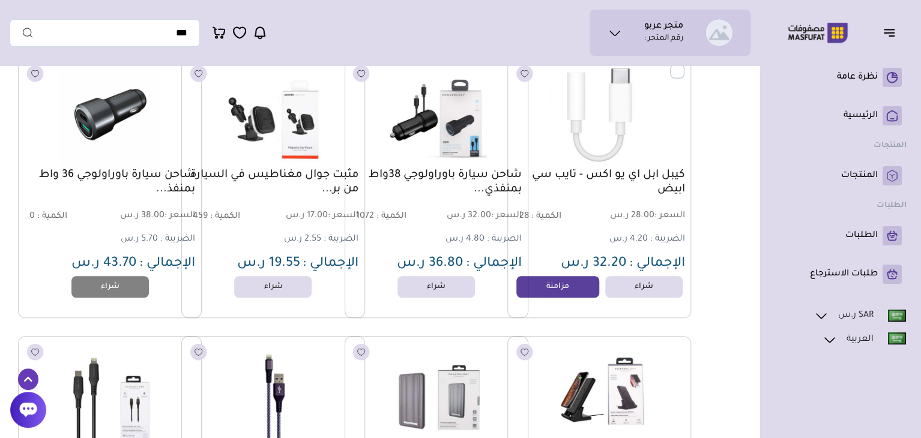
scroll to position [117688, 0]
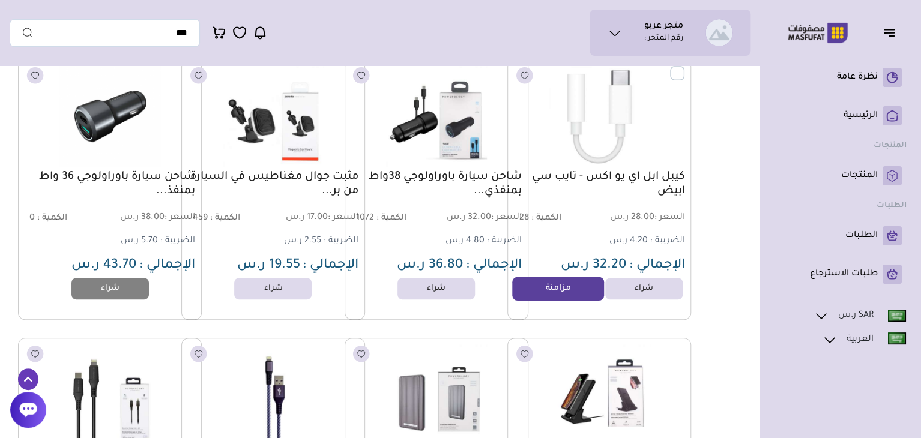
click at [547, 296] on link "مزامنة" at bounding box center [557, 289] width 91 height 24
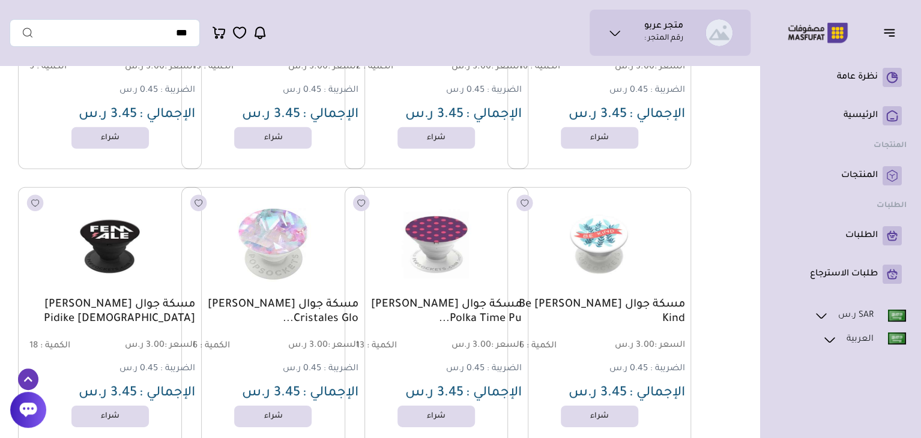
scroll to position [109680, 0]
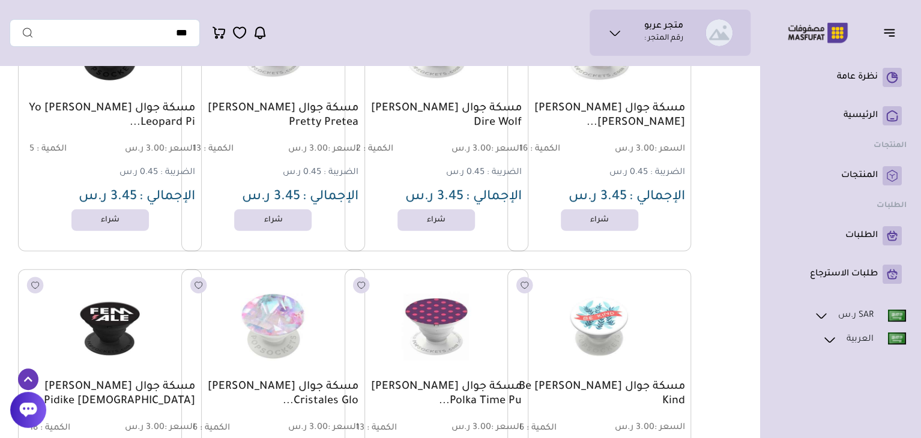
click at [30, 377] on icon at bounding box center [28, 379] width 20 height 22
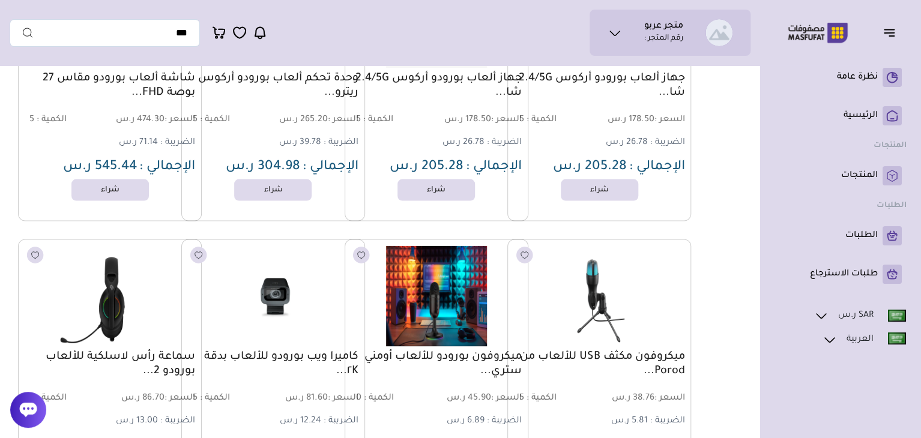
scroll to position [0, 0]
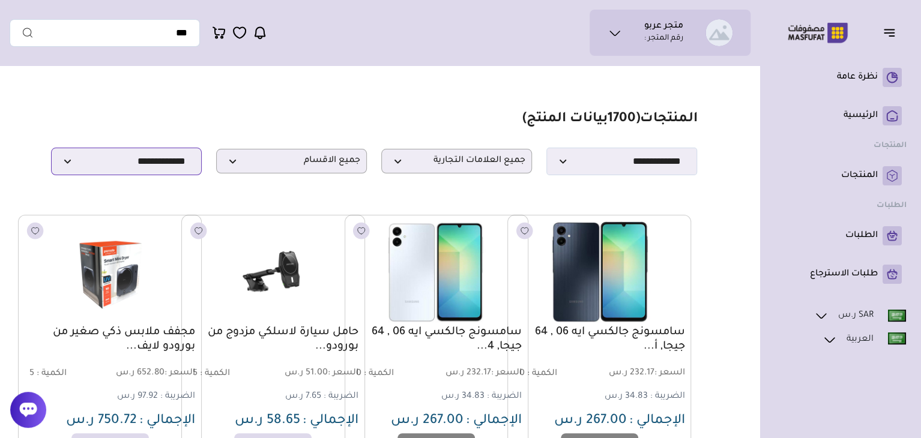
click at [130, 166] on select "**********" at bounding box center [126, 162] width 151 height 28
select select "**********"
click at [51, 151] on select "**********" at bounding box center [126, 162] width 151 height 28
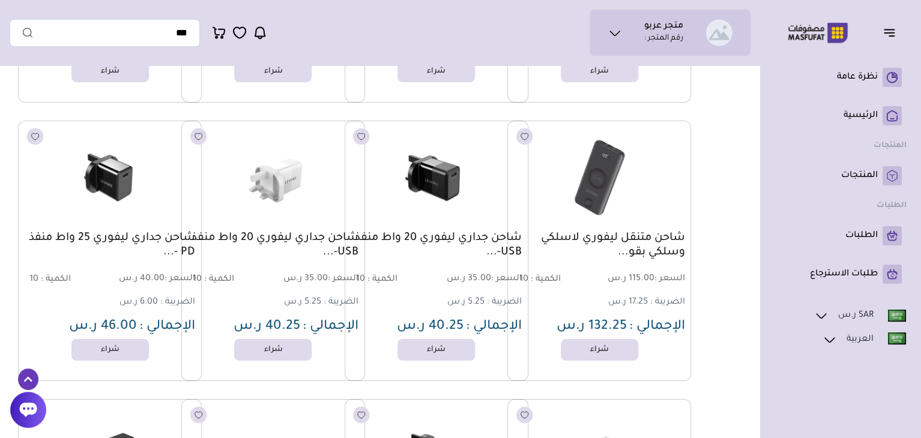
scroll to position [71117, 0]
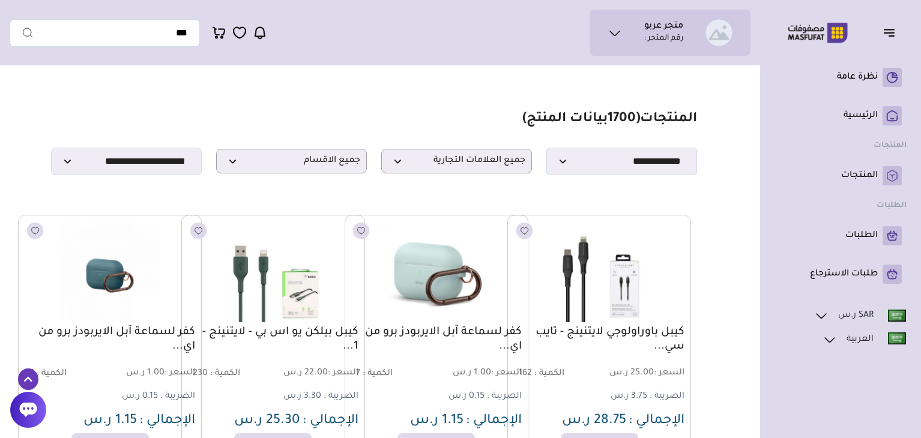
select select "*"
select select "**********"
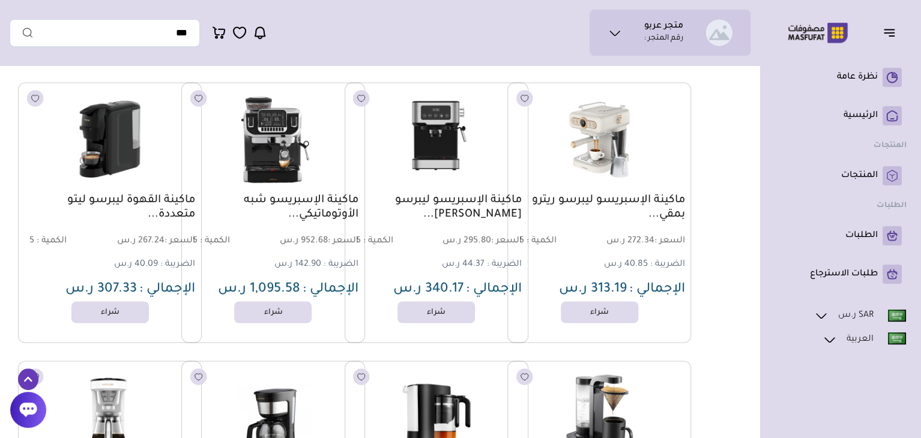
scroll to position [109046, 0]
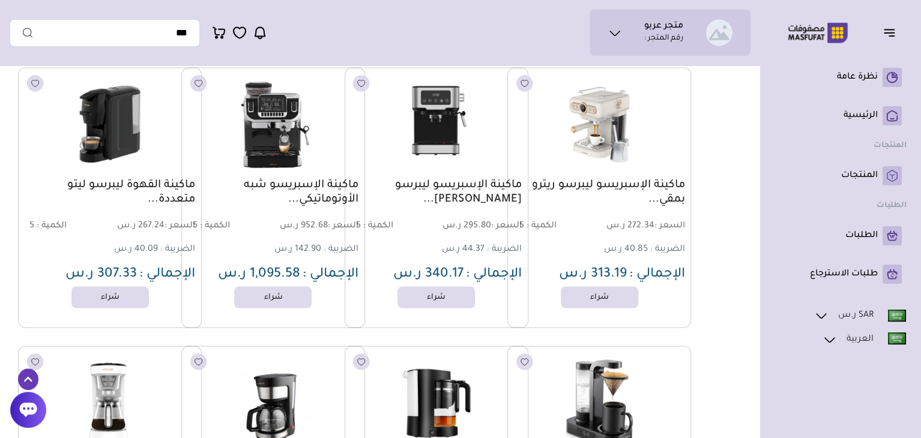
click at [122, 254] on span "40.09 ر.س" at bounding box center [136, 249] width 44 height 10
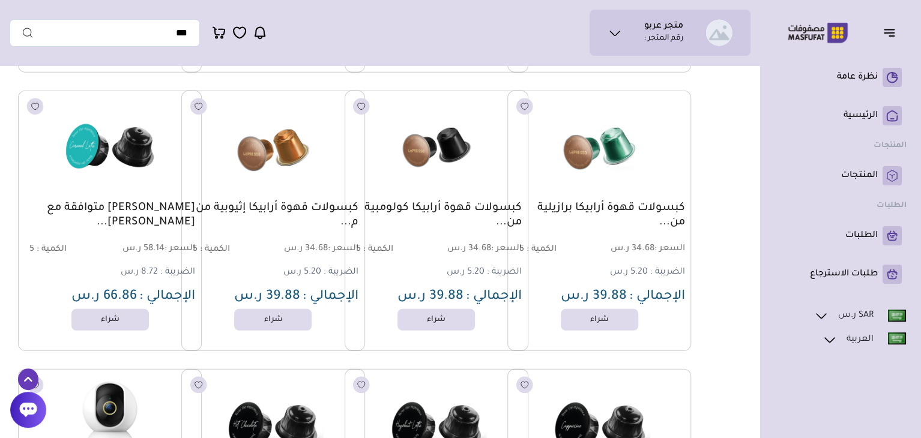
scroll to position [114327, 0]
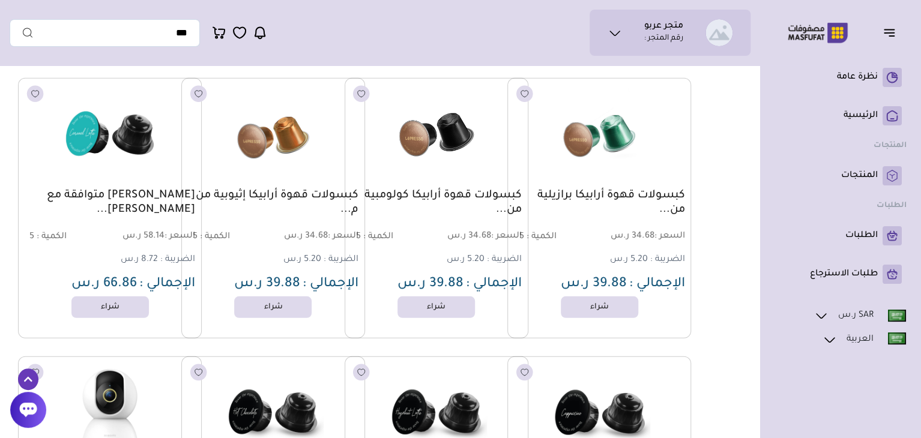
click at [441, 154] on img at bounding box center [436, 134] width 186 height 111
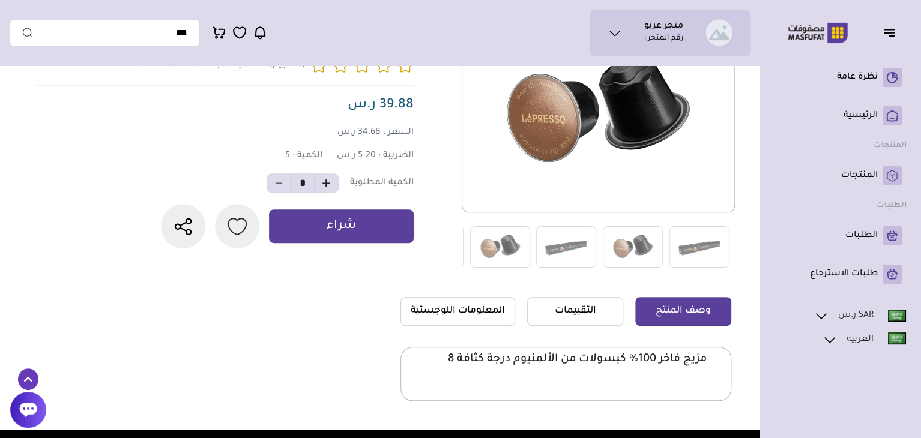
scroll to position [180, 0]
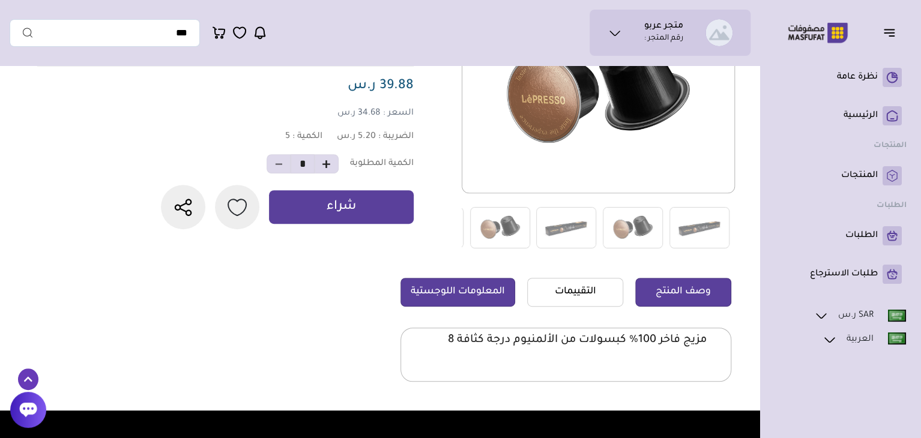
click at [462, 291] on link "المعلومات اللوجستية" at bounding box center [457, 292] width 115 height 29
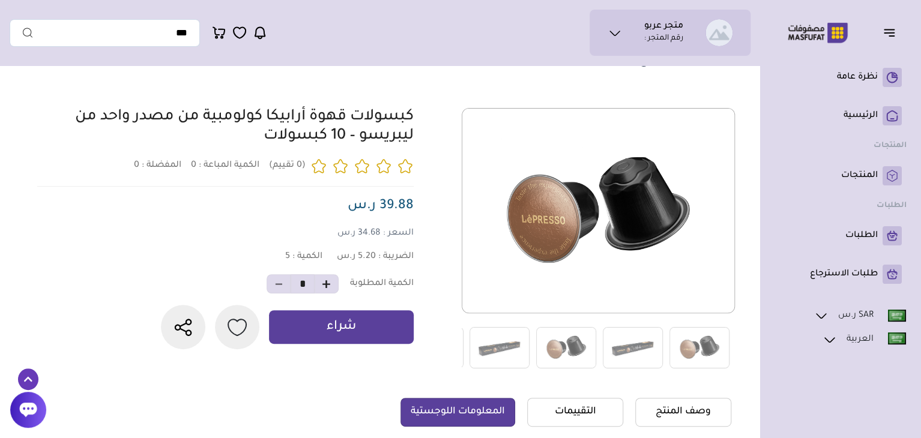
scroll to position [0, 0]
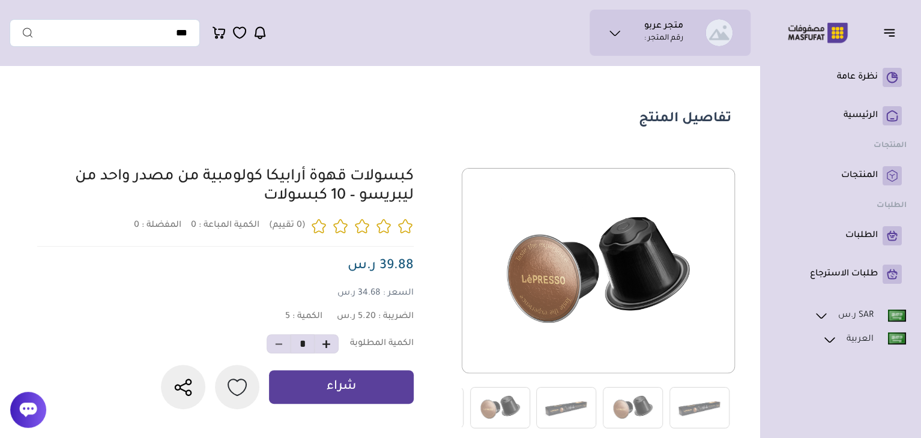
click at [887, 30] on icon "button" at bounding box center [889, 30] width 10 height 0
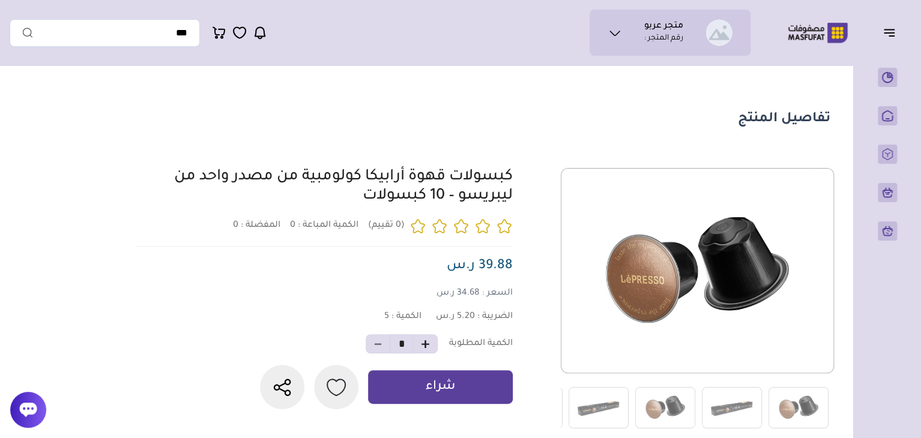
click at [883, 28] on icon "button" at bounding box center [889, 32] width 14 height 14
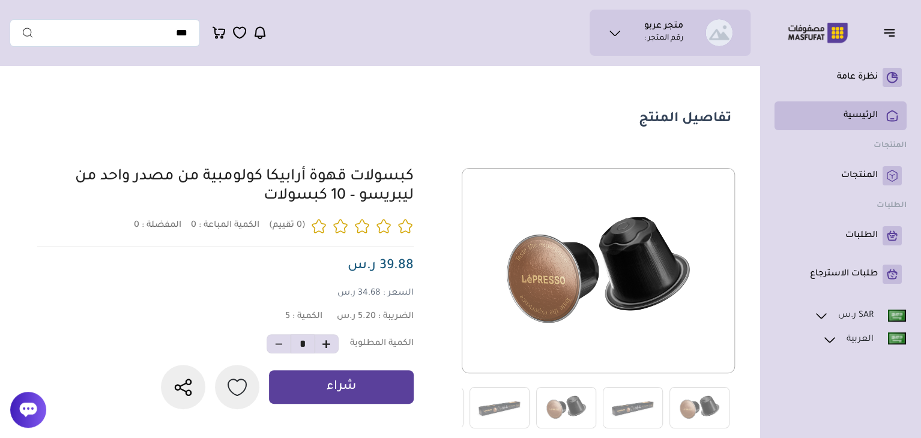
click at [860, 112] on p "الرئيسية" at bounding box center [860, 116] width 34 height 12
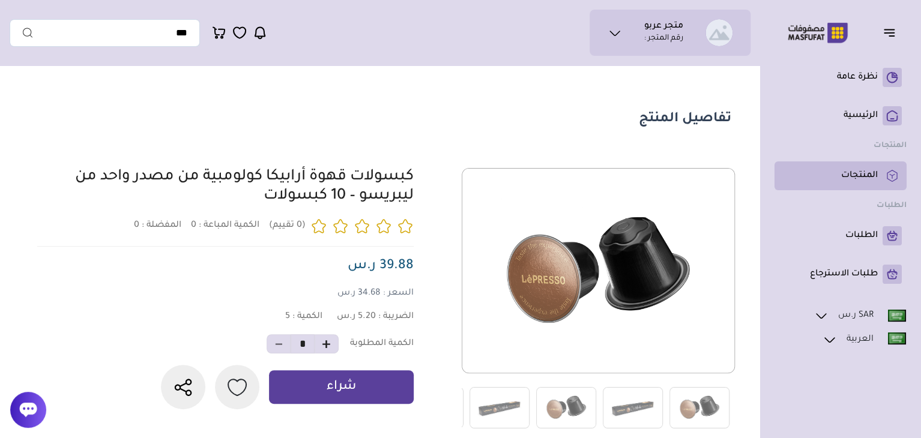
click at [855, 171] on p "المنتجات" at bounding box center [859, 176] width 37 height 12
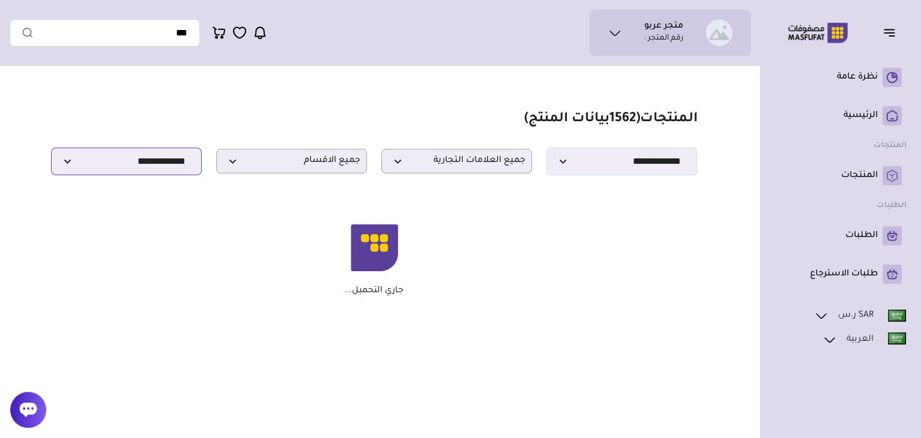
click at [173, 163] on select "**********" at bounding box center [126, 162] width 151 height 28
select select "******"
click at [51, 151] on select "**********" at bounding box center [126, 162] width 151 height 28
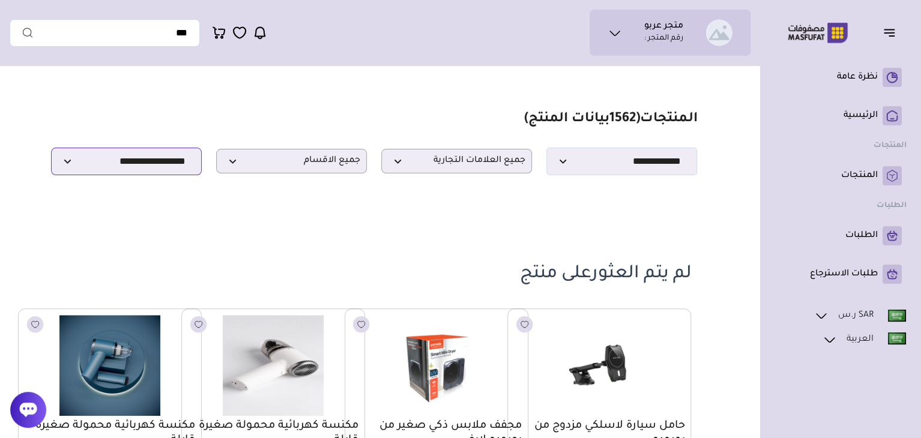
click at [163, 170] on select "**********" at bounding box center [126, 162] width 151 height 28
click at [51, 151] on select "**********" at bounding box center [126, 162] width 151 height 28
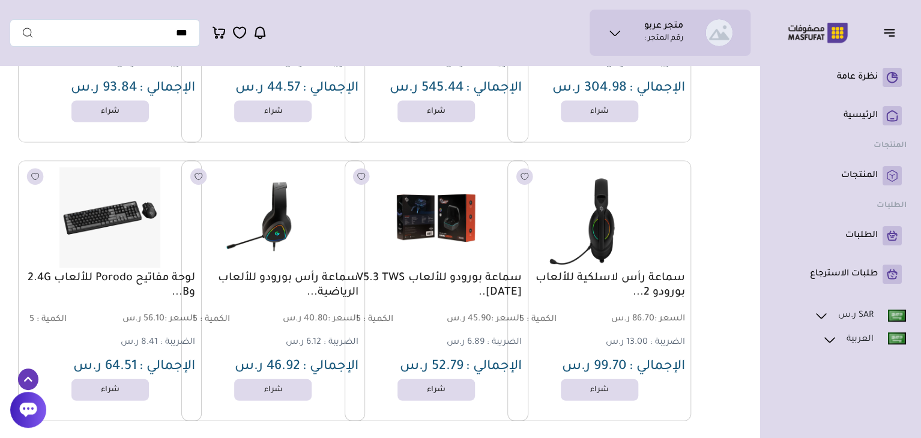
scroll to position [1320, 0]
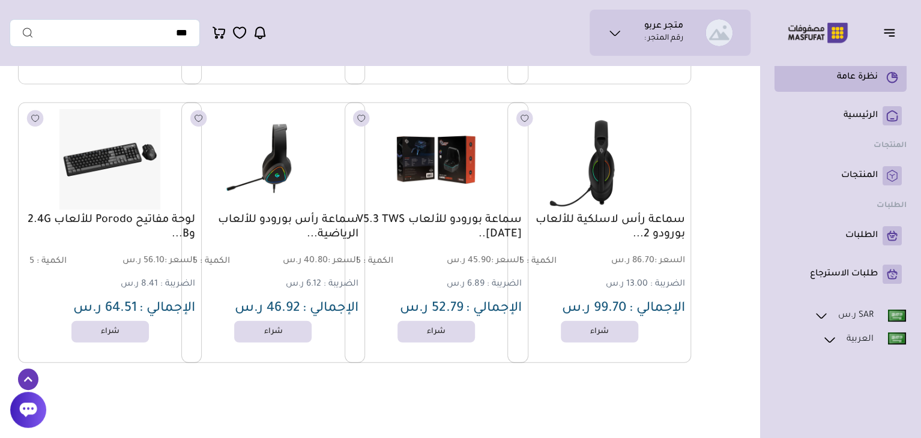
click at [846, 77] on p "نظرة عامة" at bounding box center [857, 77] width 41 height 12
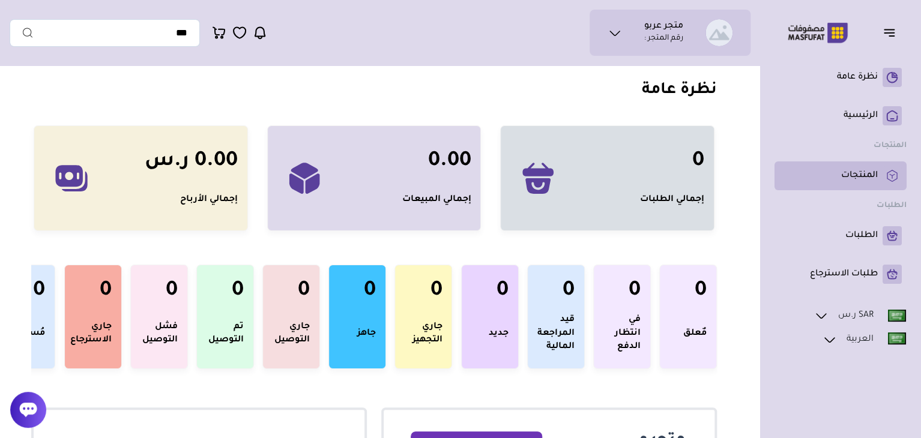
click at [856, 177] on p "المنتجات" at bounding box center [859, 176] width 37 height 12
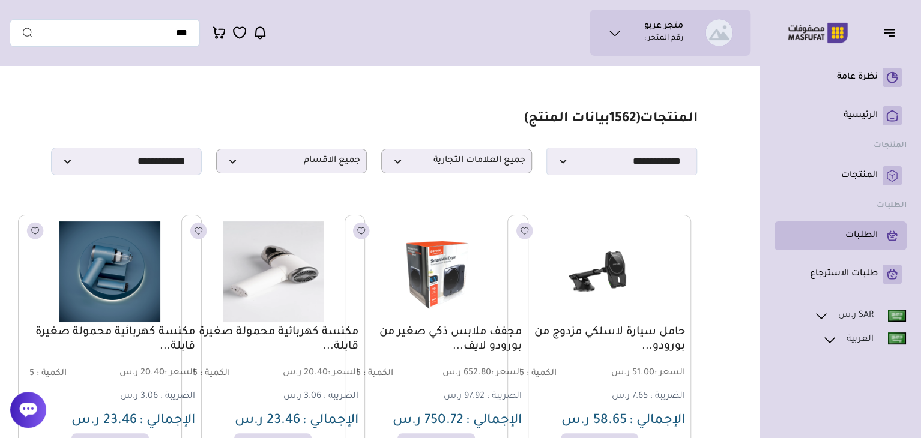
click at [862, 233] on p "الطلبات" at bounding box center [861, 236] width 32 height 12
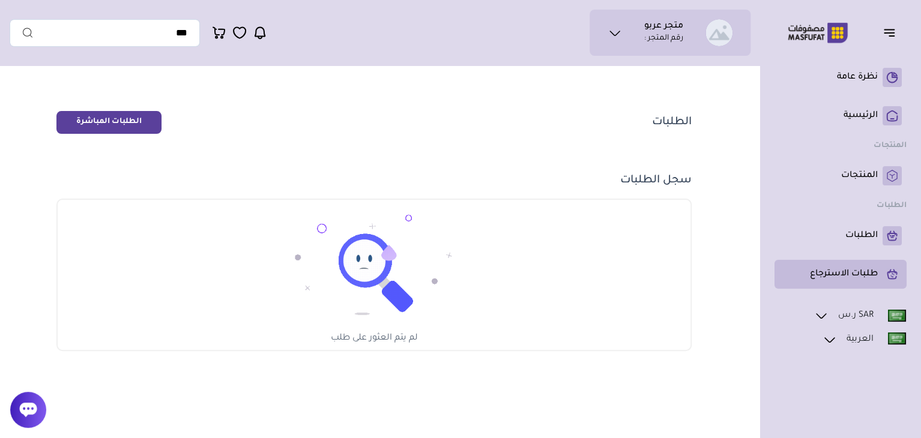
click at [838, 272] on p "طلبات الاسترجاع" at bounding box center [844, 274] width 68 height 12
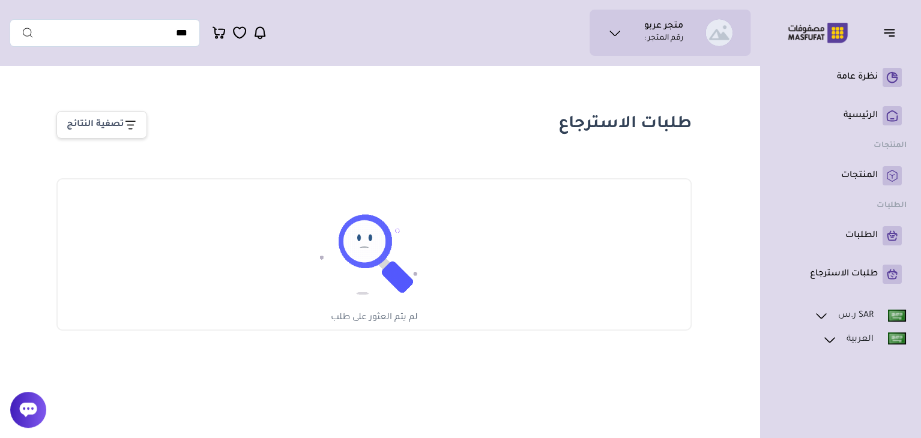
click at [891, 34] on icon "button" at bounding box center [889, 32] width 14 height 14
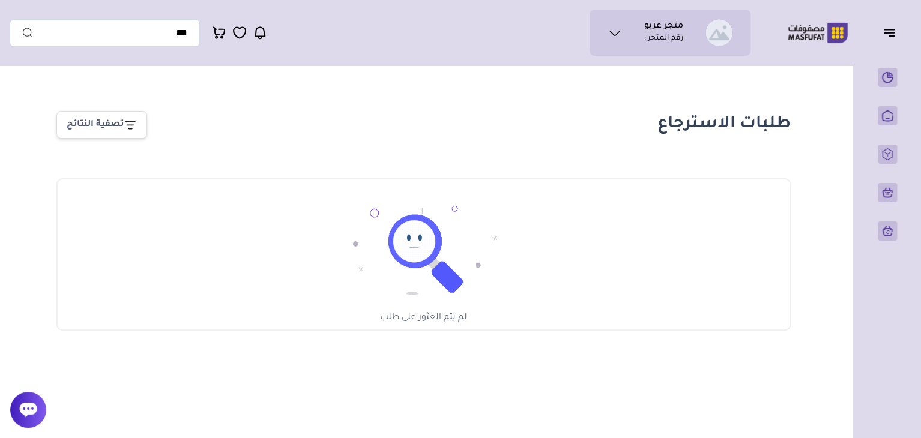
click at [627, 34] on ul "متجر عربو رقم المتجر :" at bounding box center [670, 32] width 142 height 27
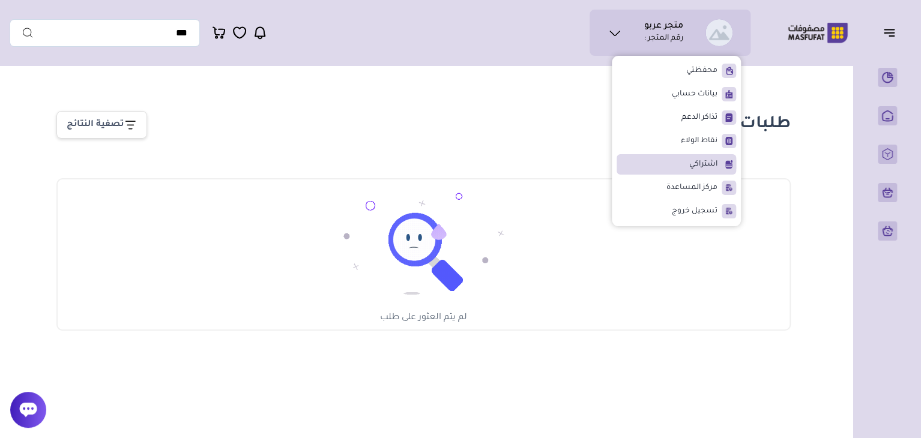
click at [648, 163] on li "اشتراكي" at bounding box center [675, 164] width 119 height 20
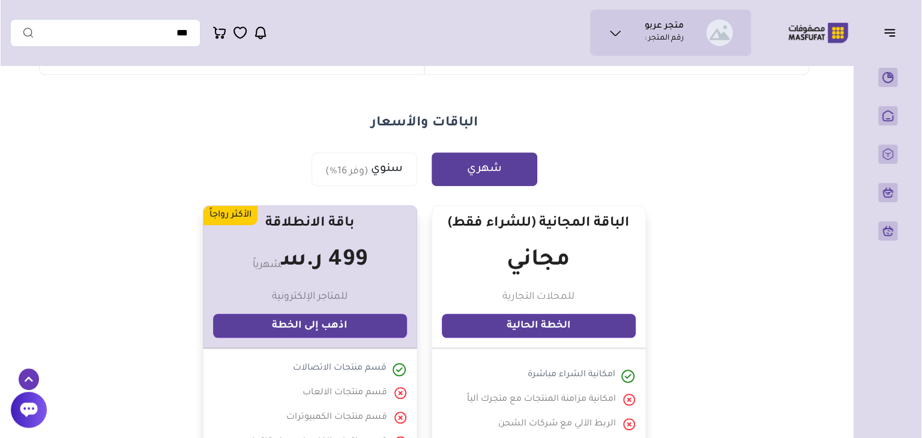
scroll to position [180, 0]
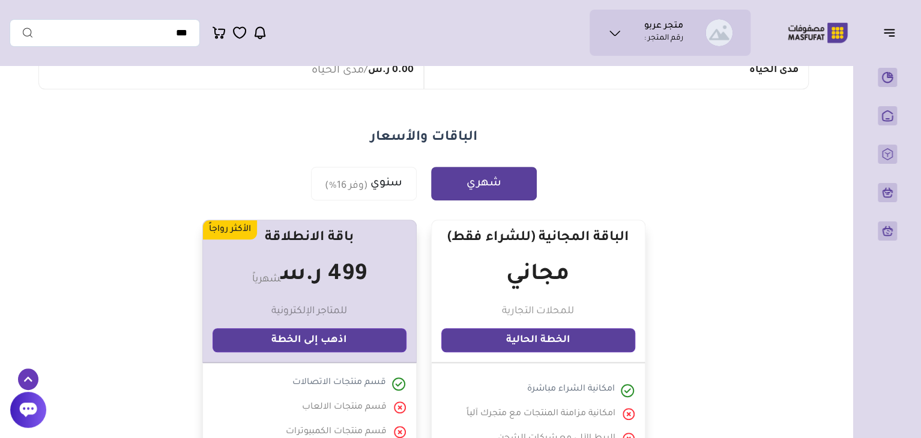
click at [325, 344] on link "اذهب إلى الخطة" at bounding box center [309, 340] width 194 height 24
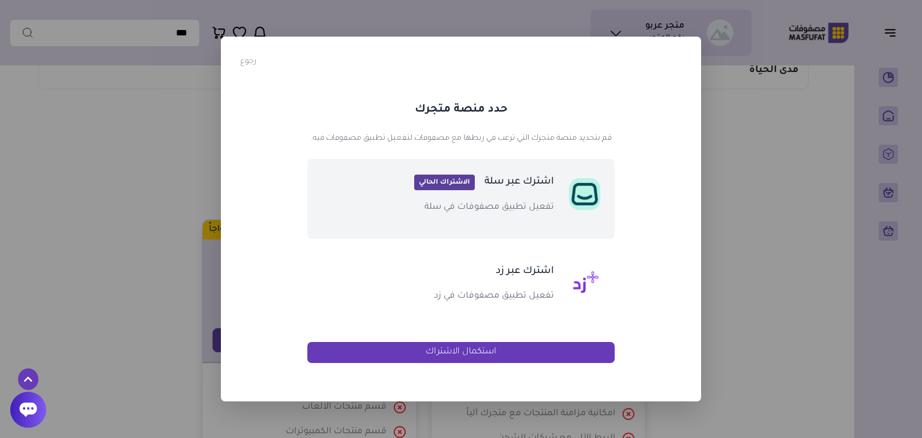
click at [480, 187] on p "اشترك عبر سلة الاشتراك الحالي" at bounding box center [467, 181] width 171 height 17
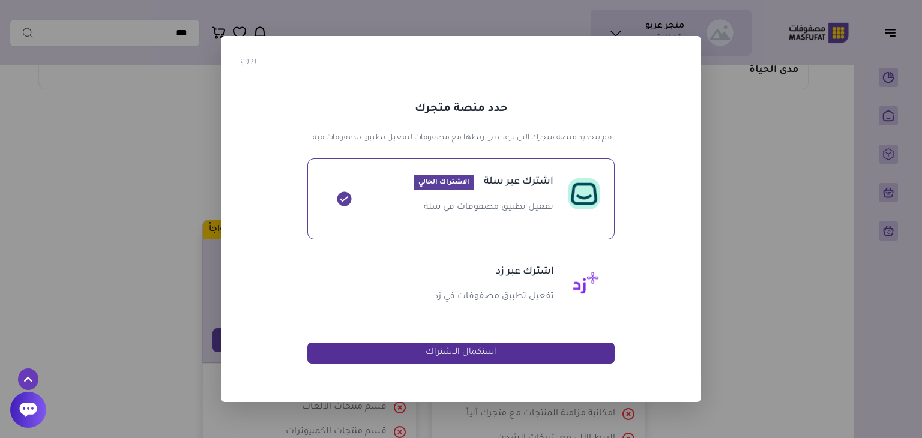
click at [396, 353] on button "استكمال الاشتراك" at bounding box center [460, 353] width 307 height 21
click at [401, 353] on button "استكمال الاشتراك" at bounding box center [460, 353] width 307 height 21
